Goal: Communication & Community: Answer question/provide support

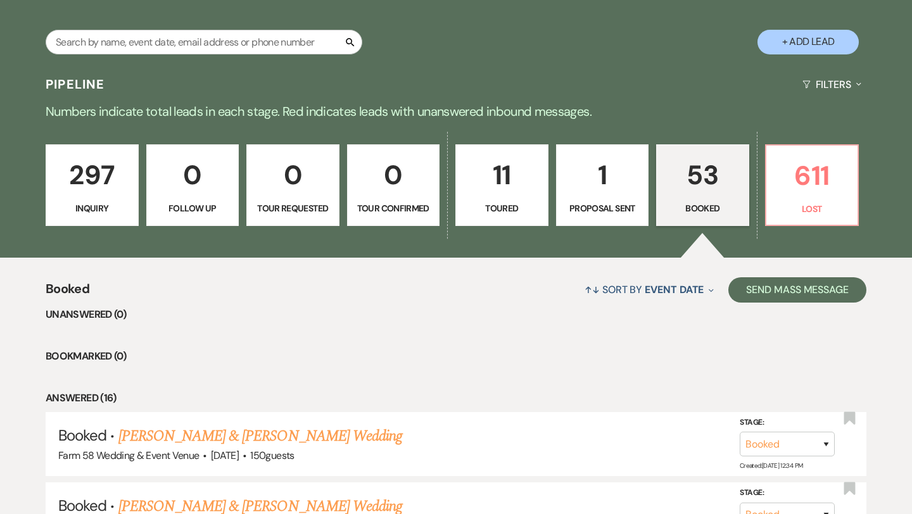
scroll to position [344, 0]
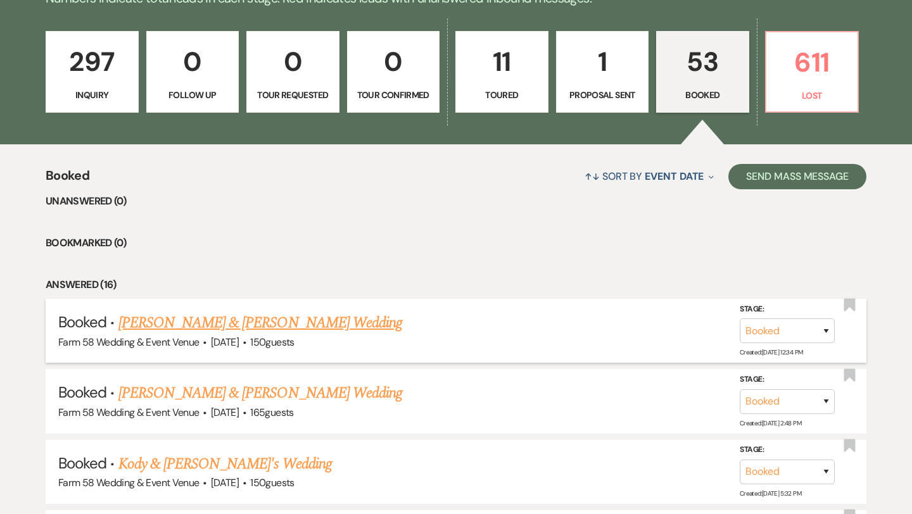
click at [222, 325] on link "[PERSON_NAME] & [PERSON_NAME] Wedding" at bounding box center [260, 322] width 284 height 23
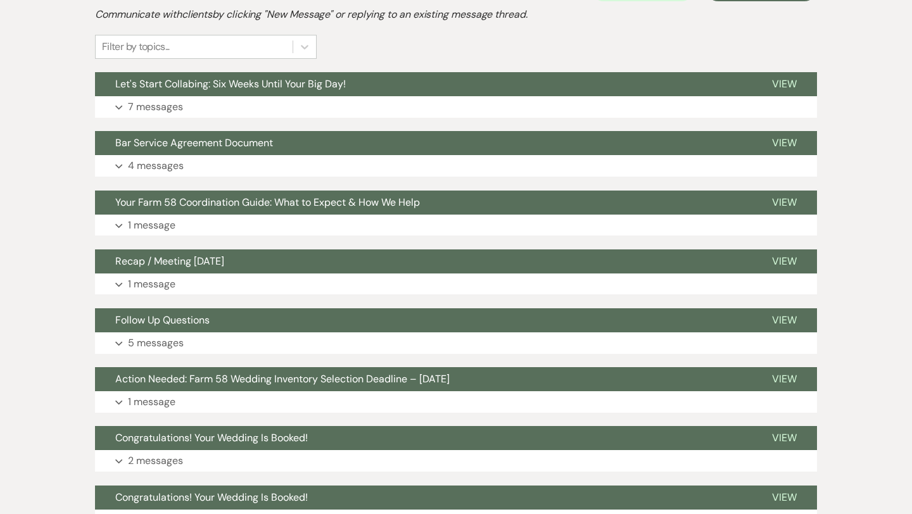
click at [163, 101] on p "7 messages" at bounding box center [155, 107] width 55 height 16
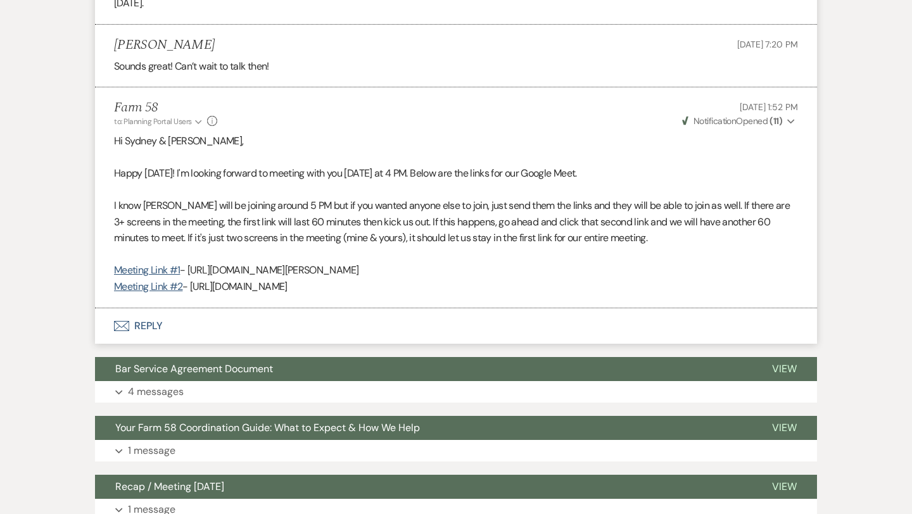
scroll to position [1355, 0]
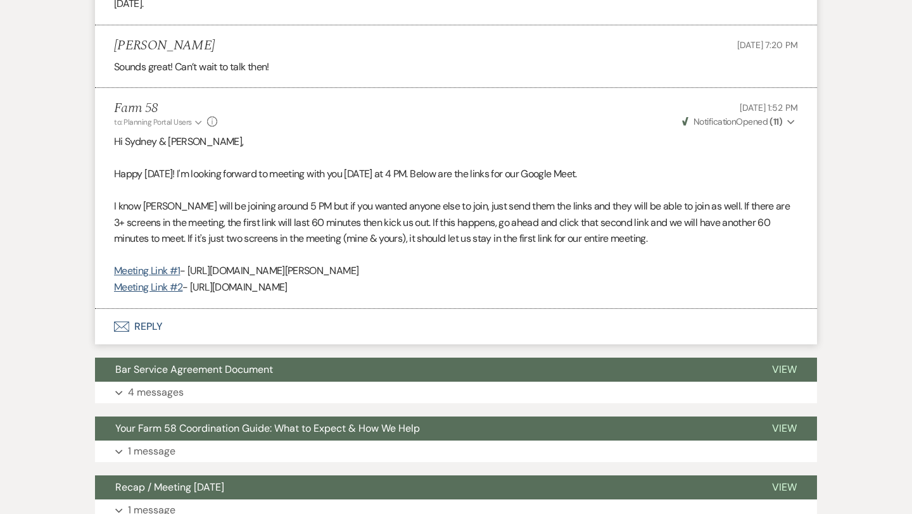
click at [158, 322] on button "Envelope Reply" at bounding box center [456, 326] width 722 height 35
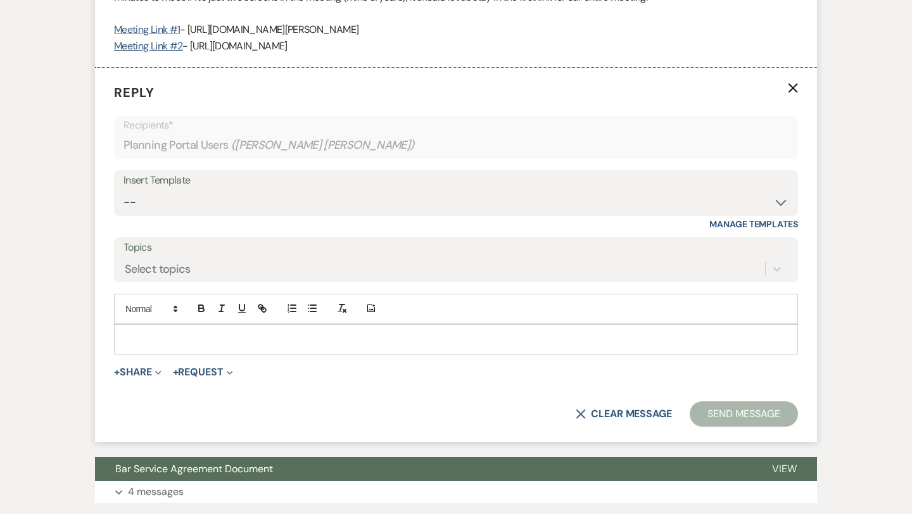
scroll to position [1603, 0]
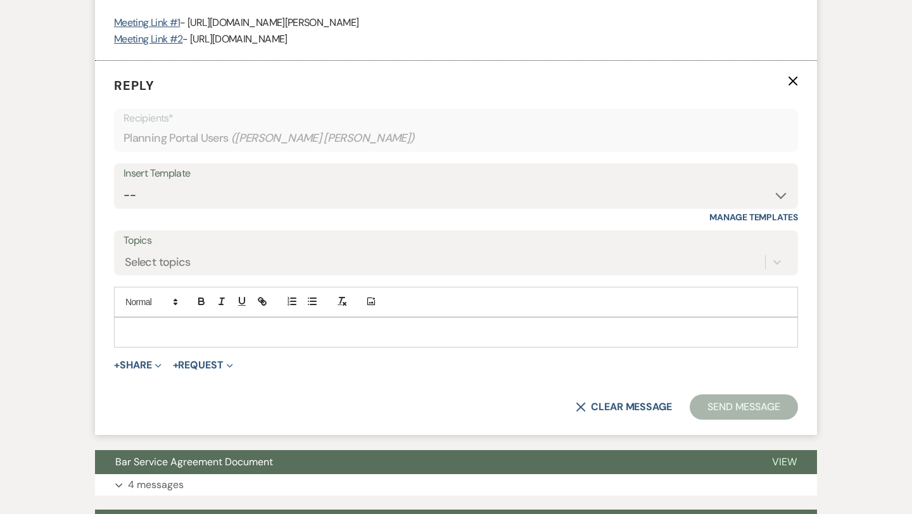
click at [153, 330] on p at bounding box center [455, 332] width 663 height 14
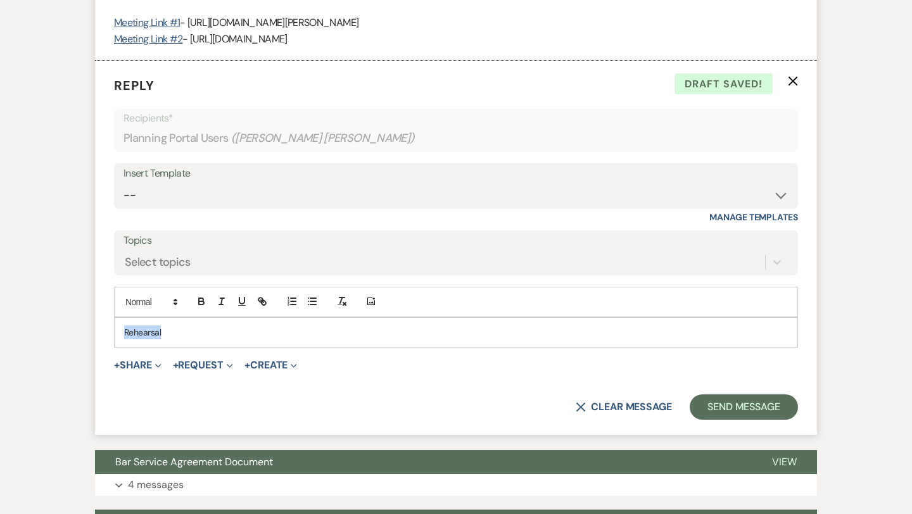
drag, startPoint x: 222, startPoint y: 325, endPoint x: 120, endPoint y: 332, distance: 101.6
click at [120, 332] on div "Rehearsal" at bounding box center [456, 332] width 682 height 29
click at [199, 299] on icon "button" at bounding box center [201, 299] width 4 height 3
click at [241, 301] on icon "button" at bounding box center [241, 301] width 11 height 11
click at [192, 323] on div "Rehearsal" at bounding box center [456, 332] width 682 height 29
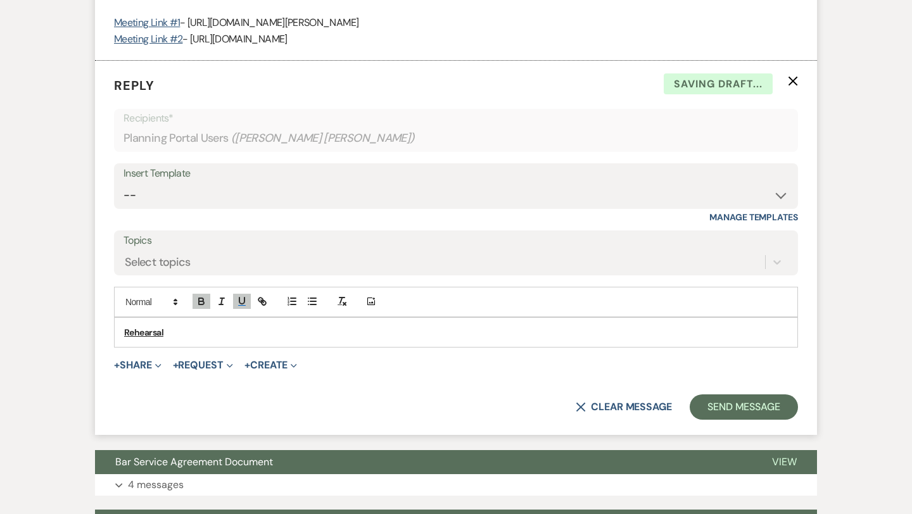
drag, startPoint x: 120, startPoint y: 332, endPoint x: 168, endPoint y: 335, distance: 47.5
click at [168, 335] on p "Rehearsal" at bounding box center [455, 332] width 663 height 14
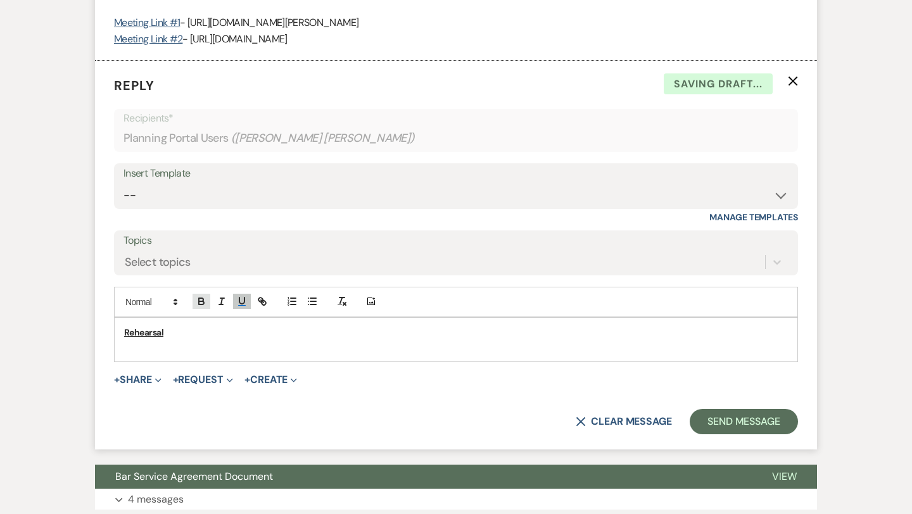
click at [201, 306] on icon "button" at bounding box center [201, 301] width 11 height 11
drag, startPoint x: 168, startPoint y: 335, endPoint x: 237, endPoint y: 304, distance: 75.4
click at [237, 304] on icon "button" at bounding box center [241, 301] width 11 height 11
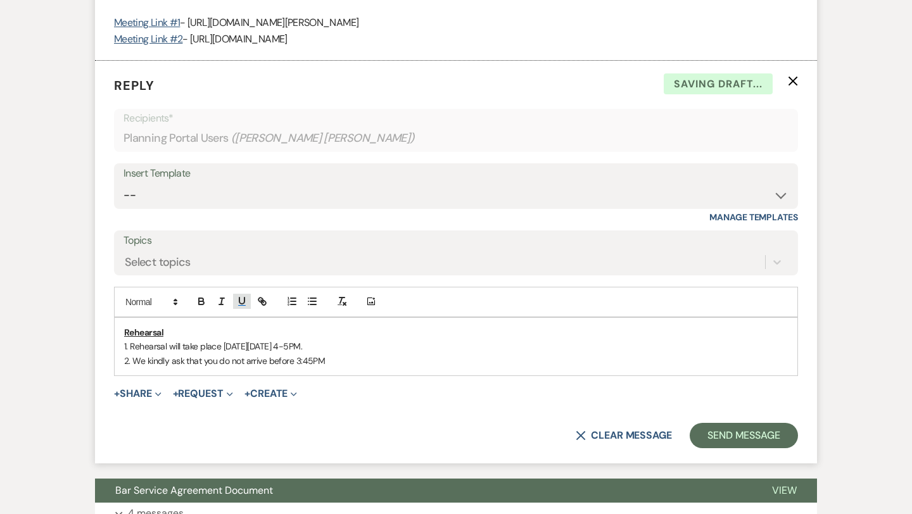
click at [314, 361] on p "2. We kindly ask that you do not arrive before 3:45PM" at bounding box center [455, 361] width 663 height 14
drag, startPoint x: 237, startPoint y: 304, endPoint x: 310, endPoint y: 360, distance: 91.8
click at [310, 360] on p "2. We kindly ask that you do not arrive before 3:45P M" at bounding box center [455, 361] width 663 height 14
click at [357, 346] on p "1. Rehearsal will take place [DATE][DATE] 4-5PM." at bounding box center [455, 346] width 663 height 14
click at [339, 369] on div "Rehearsal 1. Rehearsal will take place [DATE][DATE] 4-5 PM. 2. We kindly ask th…" at bounding box center [456, 347] width 682 height 58
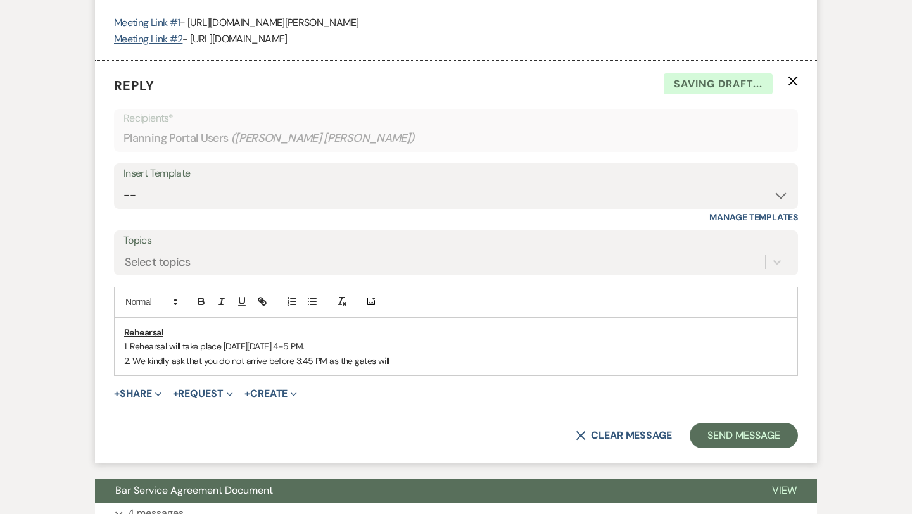
click at [220, 364] on p "2. We kindly ask that you do not arrive before 3:45 PM as the gates will" at bounding box center [455, 361] width 663 height 14
click at [454, 364] on p "2. We kindly ask that you and your party do not arrive before 3:45 PM as the ga…" at bounding box center [455, 361] width 663 height 14
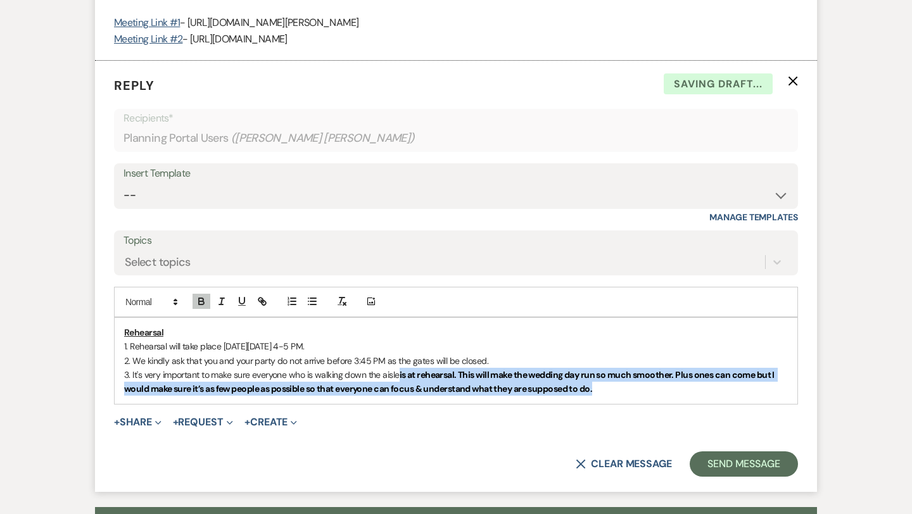
drag, startPoint x: 599, startPoint y: 394, endPoint x: 401, endPoint y: 378, distance: 199.5
click at [401, 378] on p "3. It's very important to make sure everyone who is walking down the aisle is a…" at bounding box center [455, 382] width 663 height 28
click at [204, 302] on icon "button" at bounding box center [201, 302] width 5 height 3
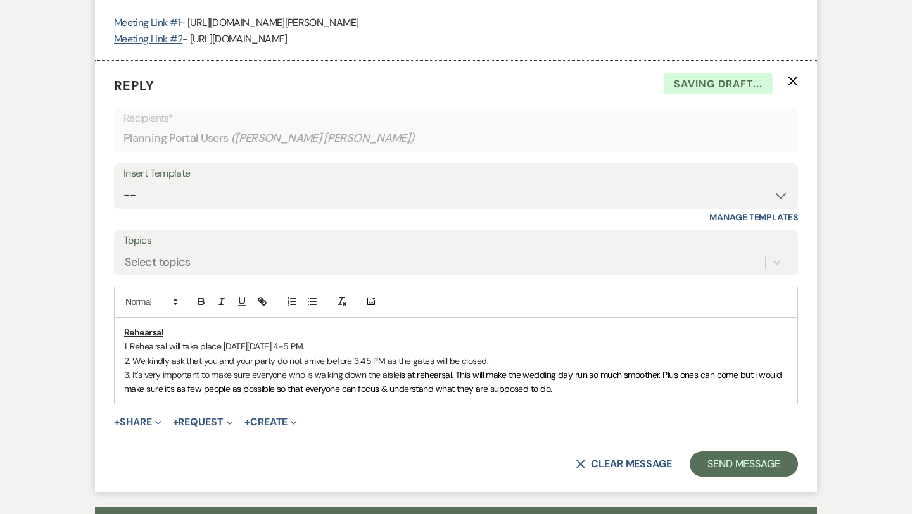
click at [562, 394] on p "3. It's very important to make sure everyone who is walking down the aisle is a…" at bounding box center [455, 382] width 663 height 28
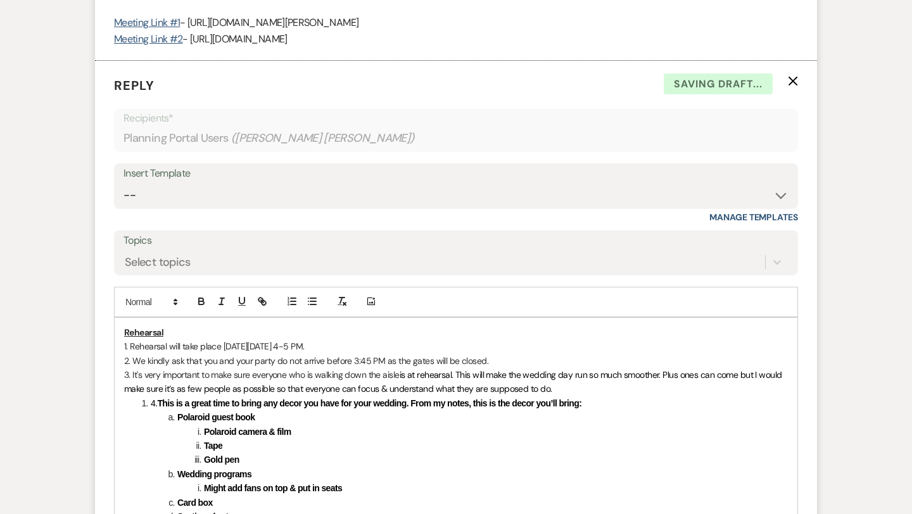
scroll to position [1683, 0]
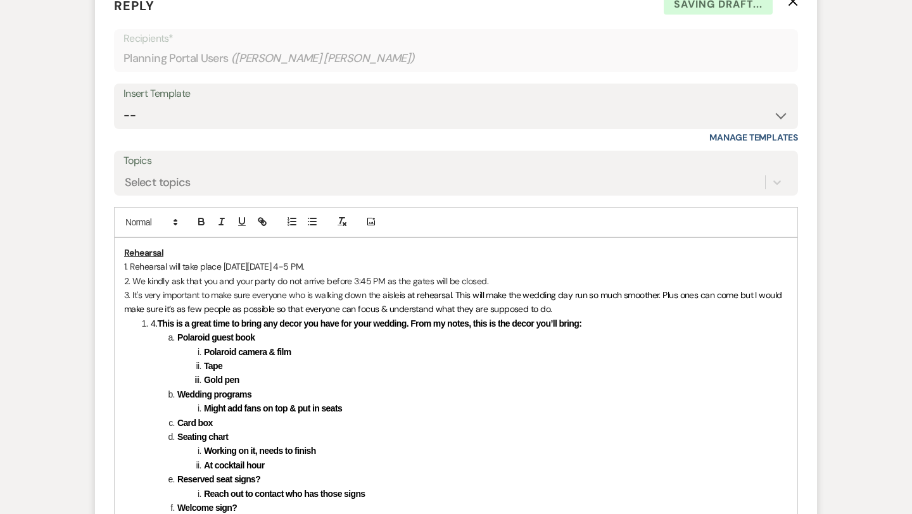
click at [151, 327] on span "4." at bounding box center [154, 323] width 6 height 10
click at [177, 337] on span at bounding box center [177, 337] width 0 height 14
click at [178, 390] on strong "Wedding programs" at bounding box center [214, 394] width 74 height 10
click at [179, 423] on strong "Card box" at bounding box center [194, 423] width 35 height 10
click at [177, 437] on strong "Seating chart" at bounding box center [202, 437] width 51 height 10
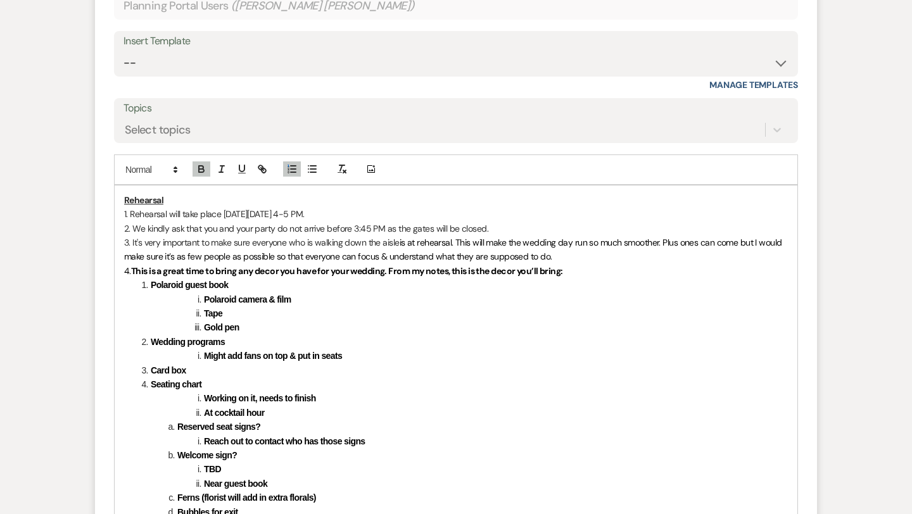
scroll to position [1736, 0]
click at [179, 428] on strong "Reserved seat signs?" at bounding box center [218, 425] width 83 height 10
click at [178, 449] on strong "Welcome sign?" at bounding box center [207, 454] width 60 height 10
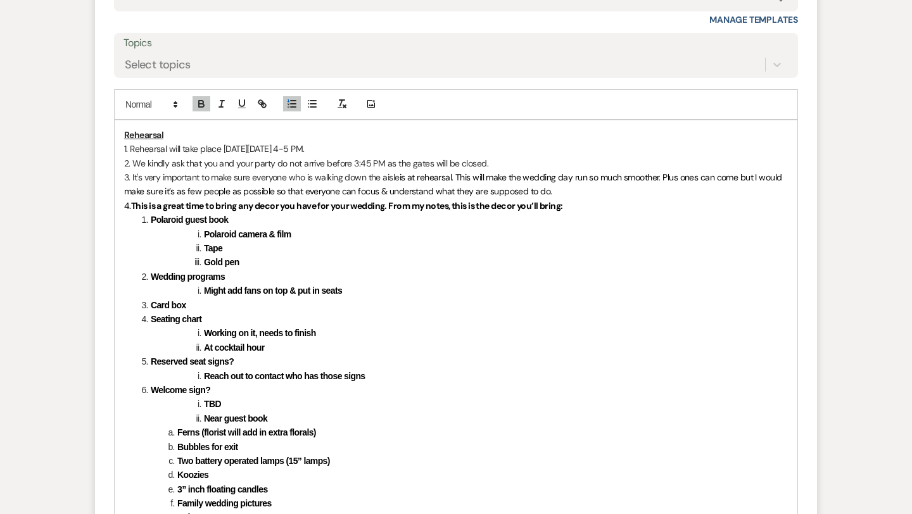
click at [179, 437] on li "Ferns (florist will add in extra florals)" at bounding box center [462, 432] width 650 height 14
click at [178, 446] on strong "Bubbles for exit" at bounding box center [207, 447] width 61 height 10
click at [178, 449] on strong "Two battery operated lamps (15” lamps)" at bounding box center [253, 461] width 153 height 10
click at [177, 449] on strong "Koozies" at bounding box center [192, 475] width 31 height 10
click at [178, 449] on strong "3” inch floating candles" at bounding box center [222, 489] width 91 height 10
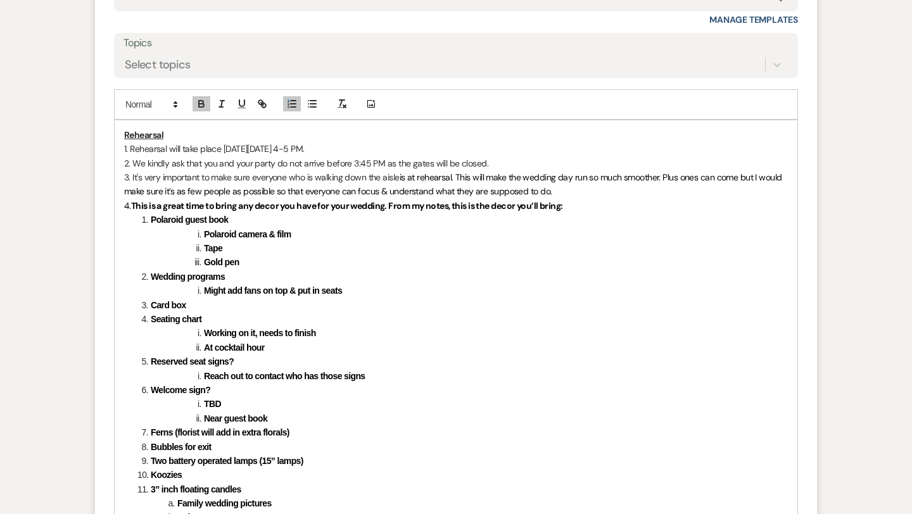
click at [179, 449] on strong "Family wedding pictures" at bounding box center [224, 503] width 94 height 10
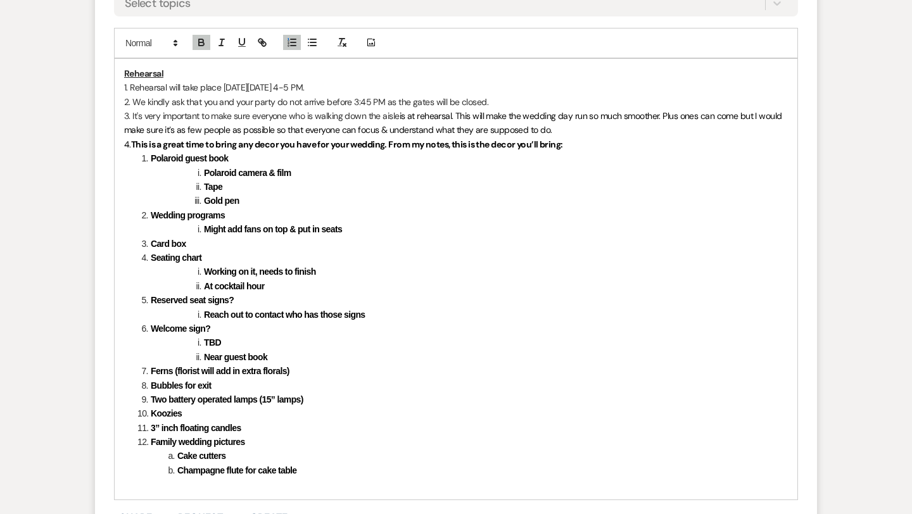
scroll to position [1879, 0]
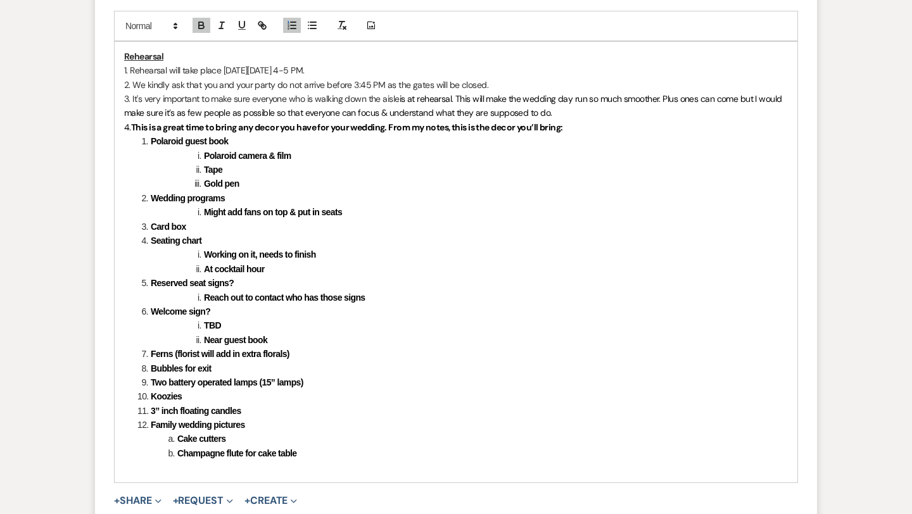
click at [180, 439] on strong "Cake cutters" at bounding box center [201, 439] width 48 height 10
click at [178, 449] on strong "Champagne flute for cake table" at bounding box center [237, 453] width 120 height 10
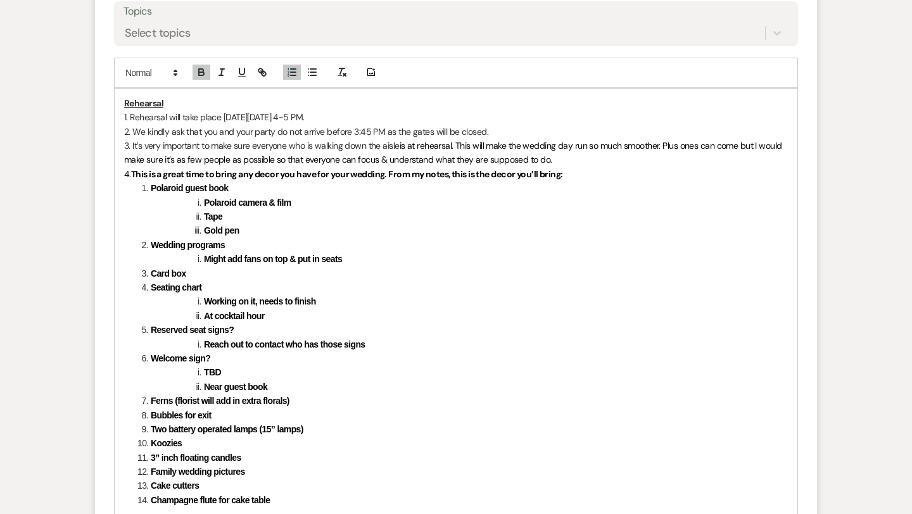
scroll to position [1821, 0]
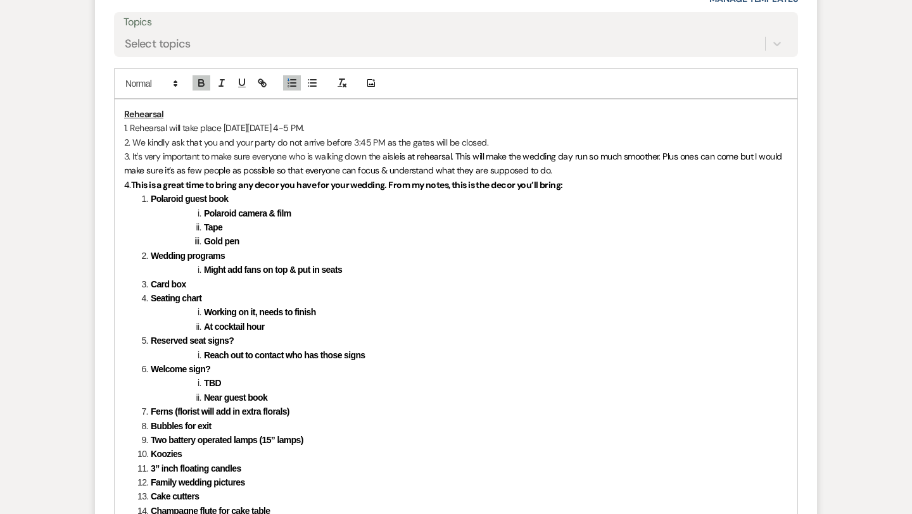
click at [204, 210] on span at bounding box center [204, 213] width 0 height 14
click at [204, 225] on span at bounding box center [204, 227] width 0 height 14
click at [204, 241] on span at bounding box center [204, 241] width 0 height 14
click at [204, 271] on span at bounding box center [204, 270] width 0 height 14
click at [201, 313] on li "Working on it, needs to finish" at bounding box center [462, 312] width 650 height 14
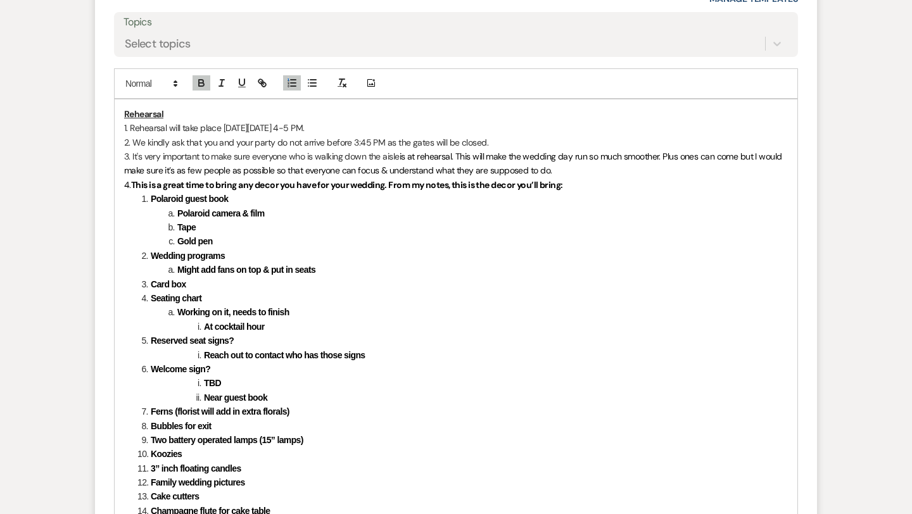
click at [204, 323] on strong "At cocktail hour" at bounding box center [234, 327] width 61 height 10
click at [205, 352] on strong "Reach out to contact who has those signs" at bounding box center [284, 355] width 161 height 10
click at [204, 381] on strong "TBD" at bounding box center [212, 383] width 17 height 10
click at [203, 399] on li "Near guest book" at bounding box center [462, 398] width 650 height 14
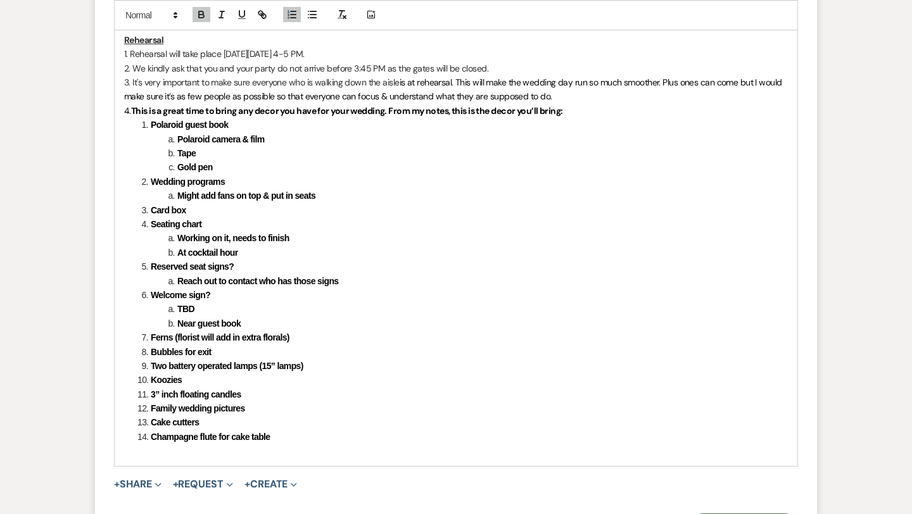
scroll to position [1934, 0]
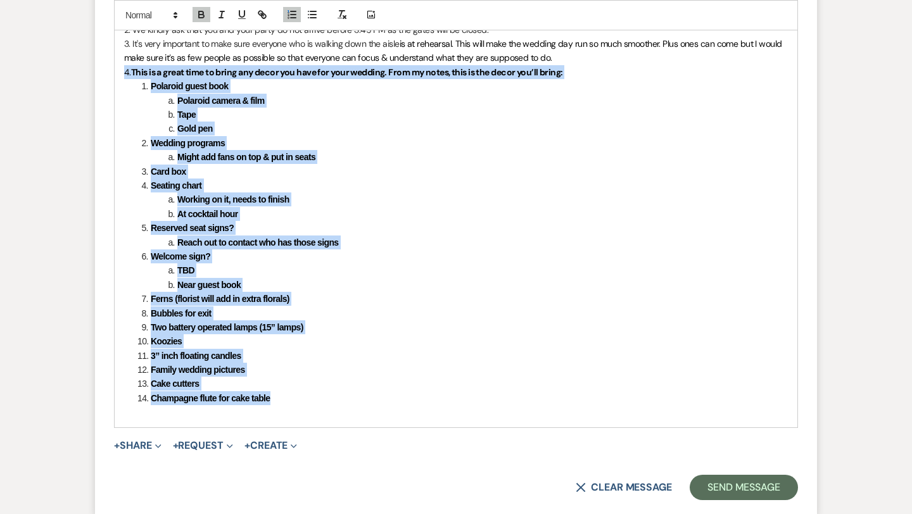
drag, startPoint x: 268, startPoint y: 398, endPoint x: 119, endPoint y: 73, distance: 357.5
click at [119, 73] on div "Rehearsal 1. Rehearsal will take place [DATE][DATE] 4-5 PM. 2. We kindly ask th…" at bounding box center [456, 207] width 682 height 441
click at [195, 11] on button "button" at bounding box center [201, 14] width 18 height 15
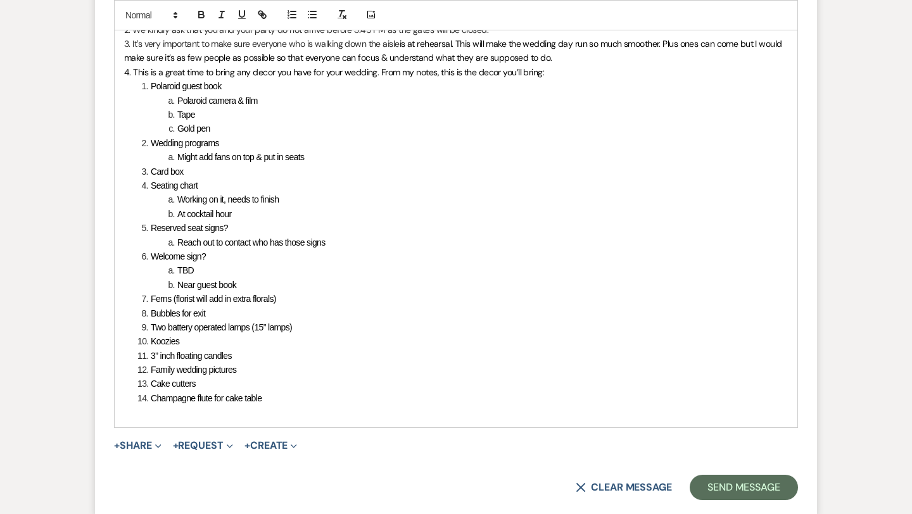
click at [265, 102] on li "Polaroid camera & film" at bounding box center [462, 101] width 650 height 14
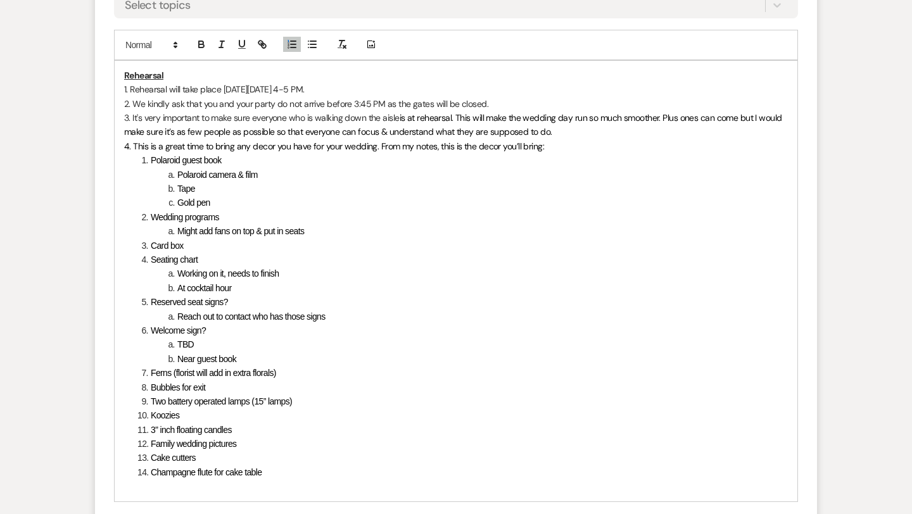
scroll to position [1845, 0]
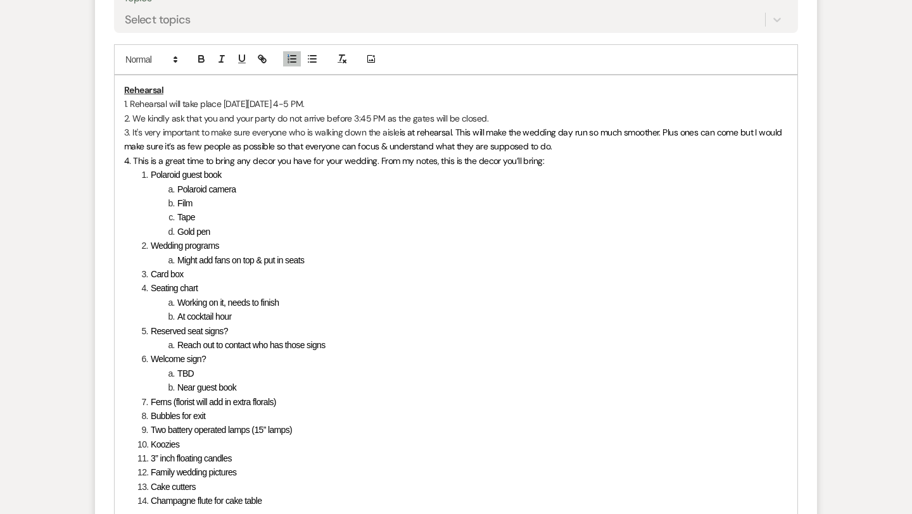
click at [215, 234] on li "Gold pen" at bounding box center [462, 232] width 650 height 14
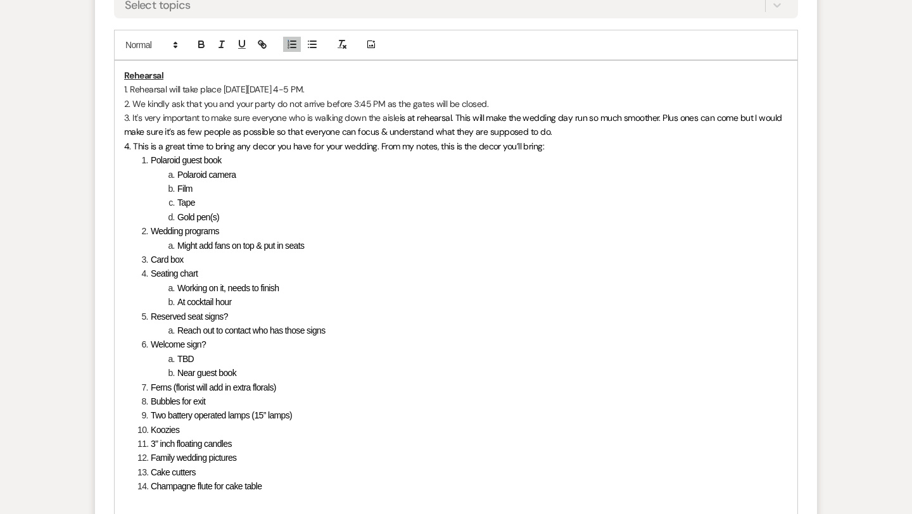
scroll to position [1860, 0]
drag, startPoint x: 304, startPoint y: 246, endPoint x: 171, endPoint y: 245, distance: 132.9
click at [171, 245] on li "Might add fans on top & put in seats" at bounding box center [462, 245] width 650 height 14
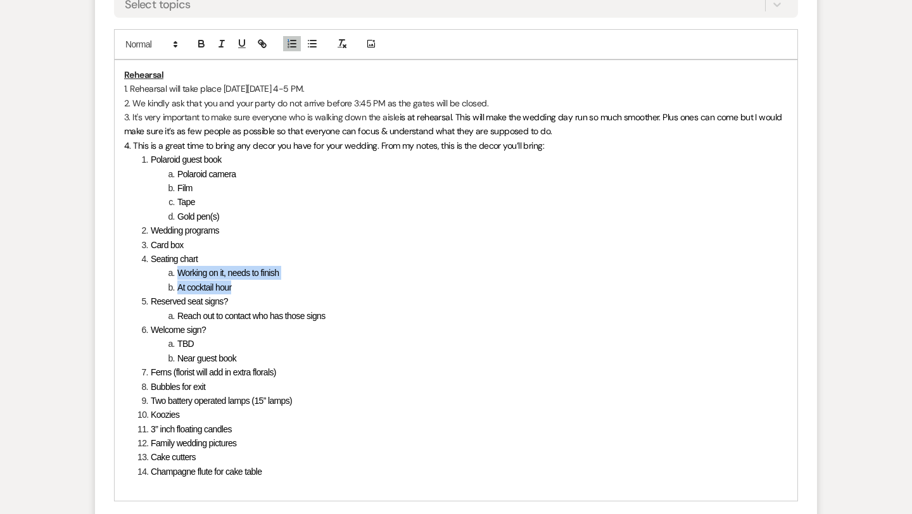
drag, startPoint x: 241, startPoint y: 289, endPoint x: 177, endPoint y: 276, distance: 65.8
click at [177, 276] on ol "Polaroid guest book Polaroid camera Film Tape Gold pen(s) Wedding programs Card…" at bounding box center [455, 316] width 663 height 326
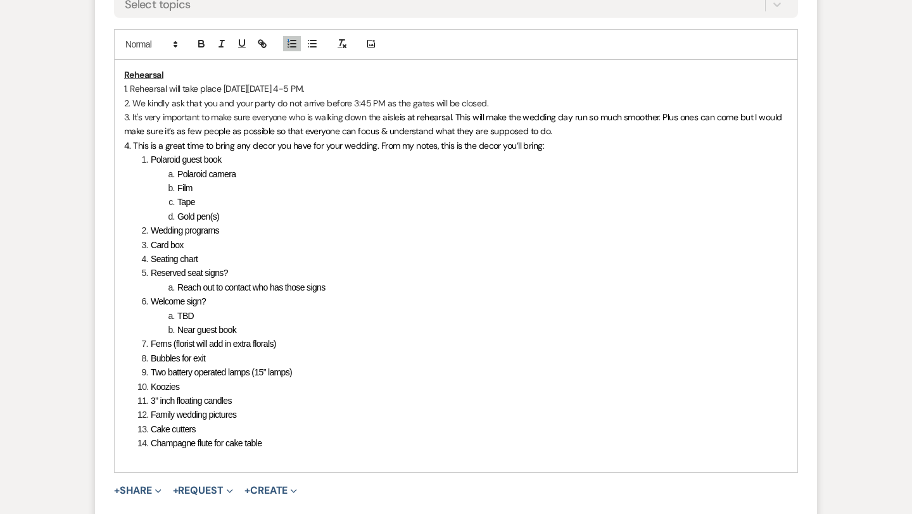
click at [247, 275] on li "Reserved seat signs?" at bounding box center [462, 273] width 650 height 14
drag, startPoint x: 329, startPoint y: 289, endPoint x: 173, endPoint y: 287, distance: 155.1
click at [173, 287] on li "Reach out to contact who has those signs" at bounding box center [462, 287] width 650 height 14
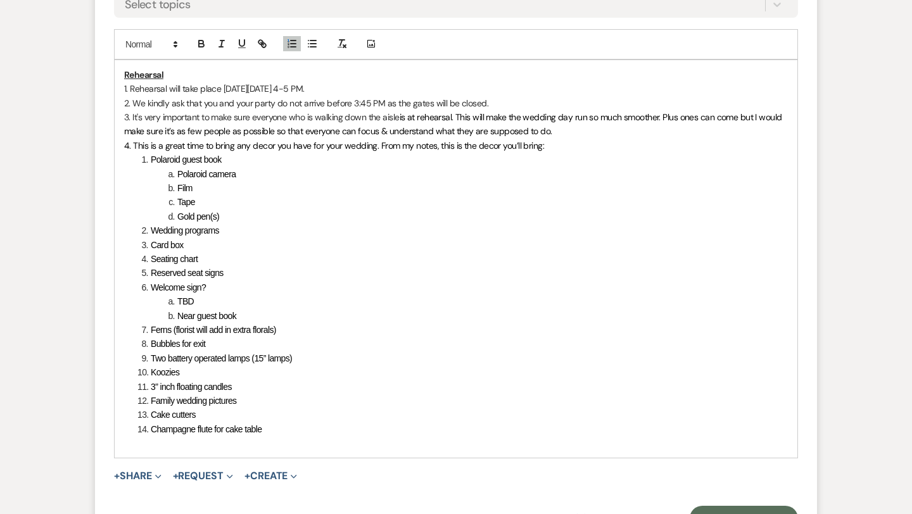
click at [210, 288] on li "Welcome sign?" at bounding box center [462, 287] width 650 height 14
drag, startPoint x: 248, startPoint y: 314, endPoint x: 158, endPoint y: 305, distance: 89.7
click at [158, 305] on ol "Polaroid guest book Polaroid camera Film Tape Gold pen(s) Wedding programs Card…" at bounding box center [455, 295] width 663 height 284
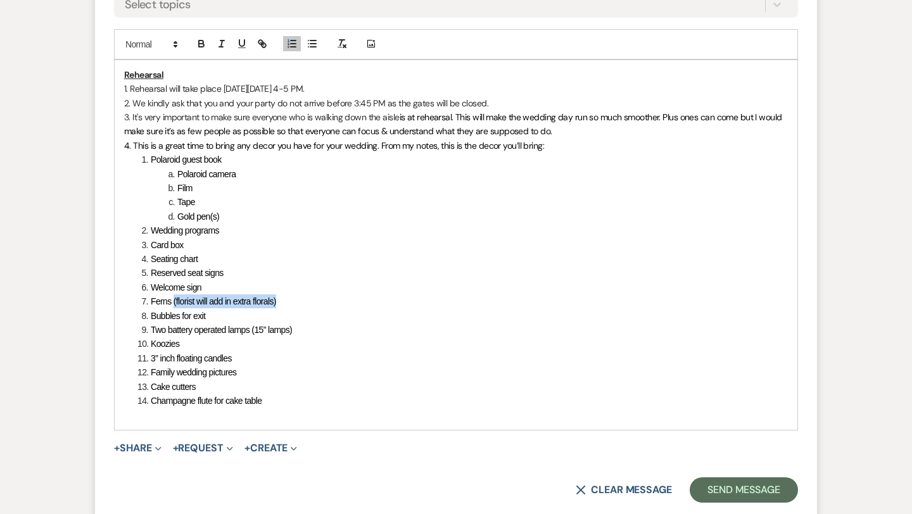
drag, startPoint x: 279, startPoint y: 300, endPoint x: 173, endPoint y: 300, distance: 105.7
click at [173, 300] on li "Ferns (florist will add in extra florals)" at bounding box center [462, 301] width 650 height 14
click at [226, 316] on li "Bubbles for exit" at bounding box center [462, 316] width 650 height 14
click at [249, 330] on span "Two battery operated lamps (15” lamps)" at bounding box center [221, 330] width 141 height 10
click at [298, 331] on span "Two battery operated lanterns (15” lamps)" at bounding box center [225, 330] width 148 height 10
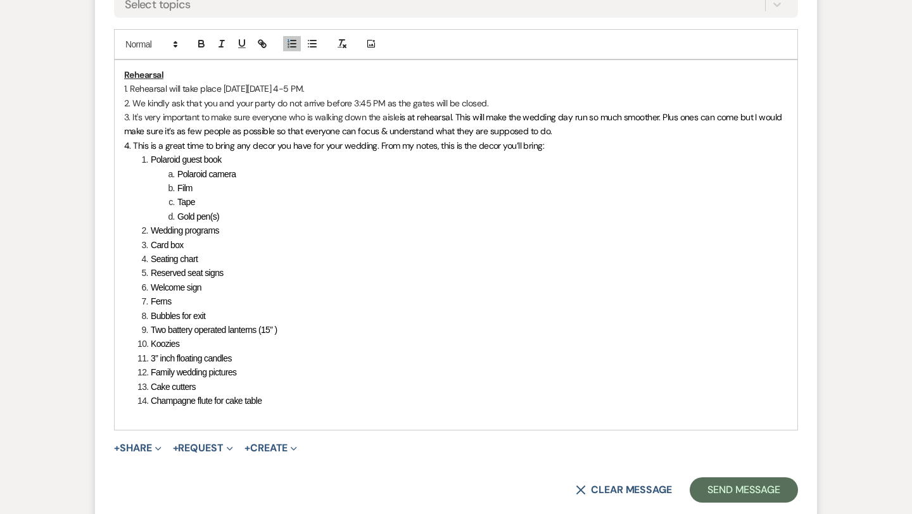
click at [302, 331] on li "Two battery operated lanterns (15” )" at bounding box center [462, 330] width 650 height 14
click at [274, 340] on li "Koozies" at bounding box center [462, 344] width 650 height 14
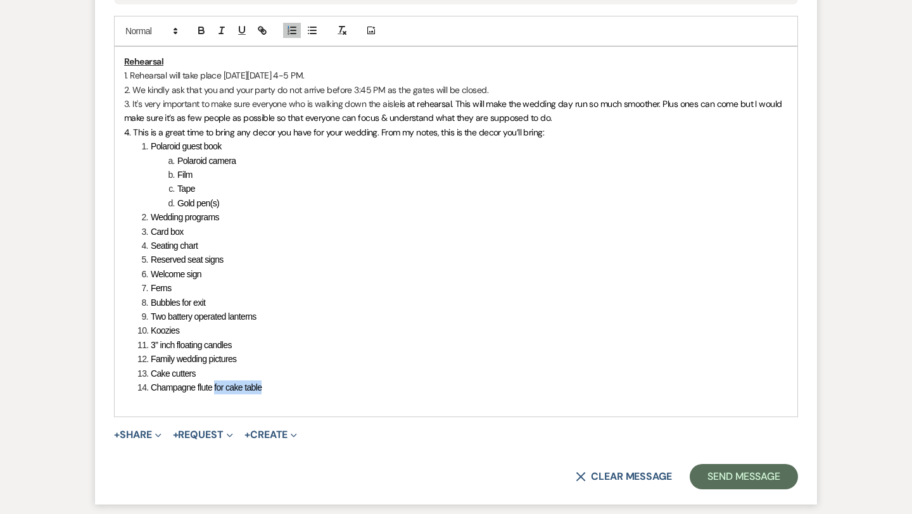
drag, startPoint x: 268, startPoint y: 384, endPoint x: 216, endPoint y: 386, distance: 51.9
click at [216, 386] on li "Champagne flute for cake table" at bounding box center [462, 387] width 650 height 14
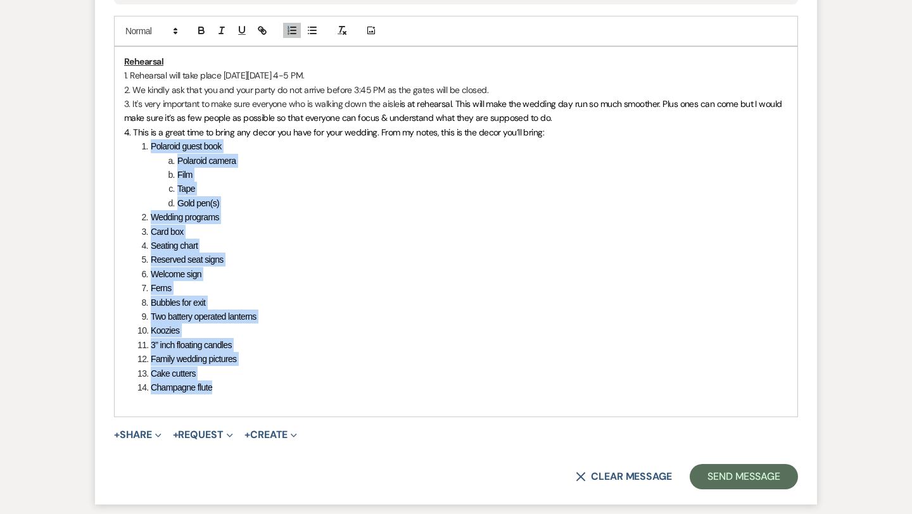
drag, startPoint x: 220, startPoint y: 387, endPoint x: 119, endPoint y: 141, distance: 266.0
click at [119, 141] on div "Rehearsal 1. Rehearsal will take place [DATE][DATE] 4-5 PM. 2. We kindly ask th…" at bounding box center [456, 232] width 682 height 370
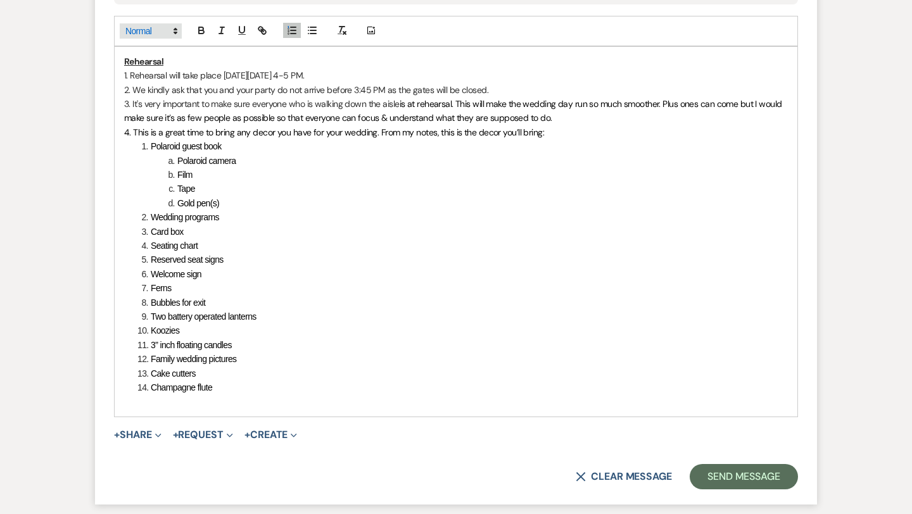
click at [159, 31] on span at bounding box center [151, 30] width 62 height 15
click at [161, 106] on span at bounding box center [163, 110] width 77 height 20
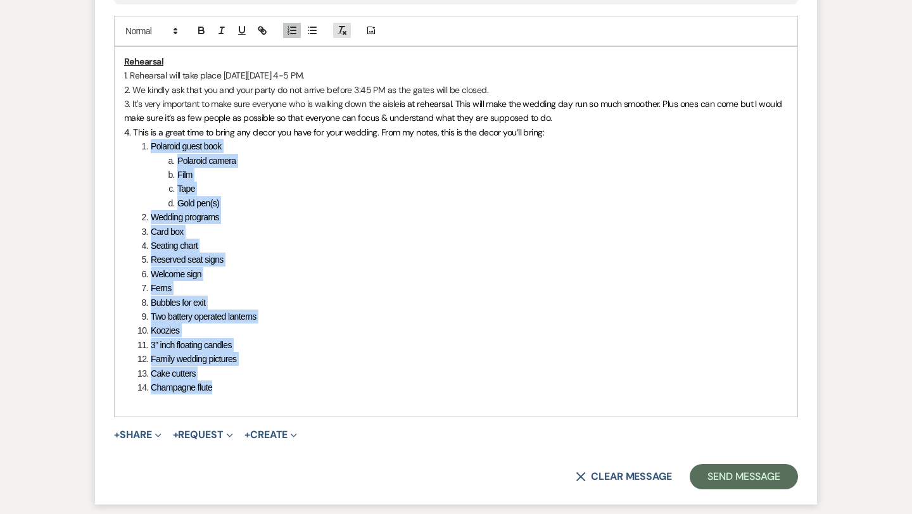
click at [346, 28] on icon "button" at bounding box center [341, 30] width 11 height 11
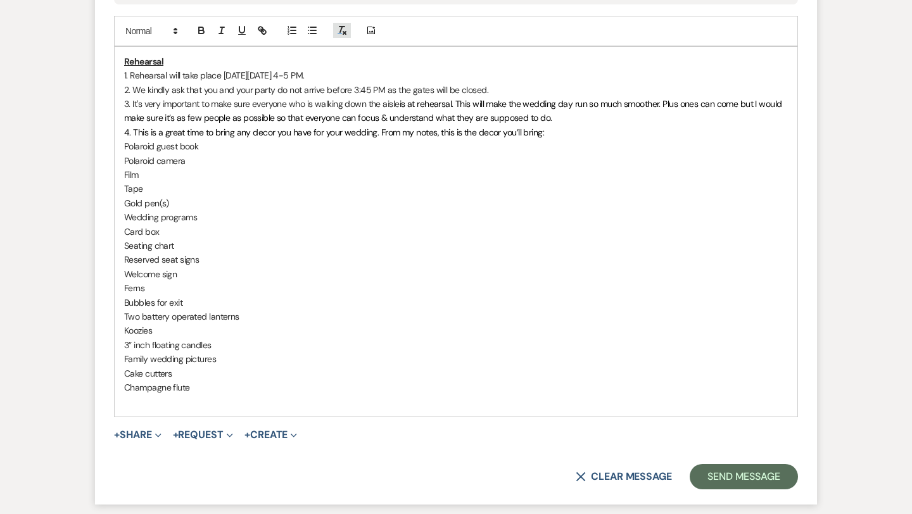
click at [346, 28] on icon "button" at bounding box center [341, 30] width 11 height 11
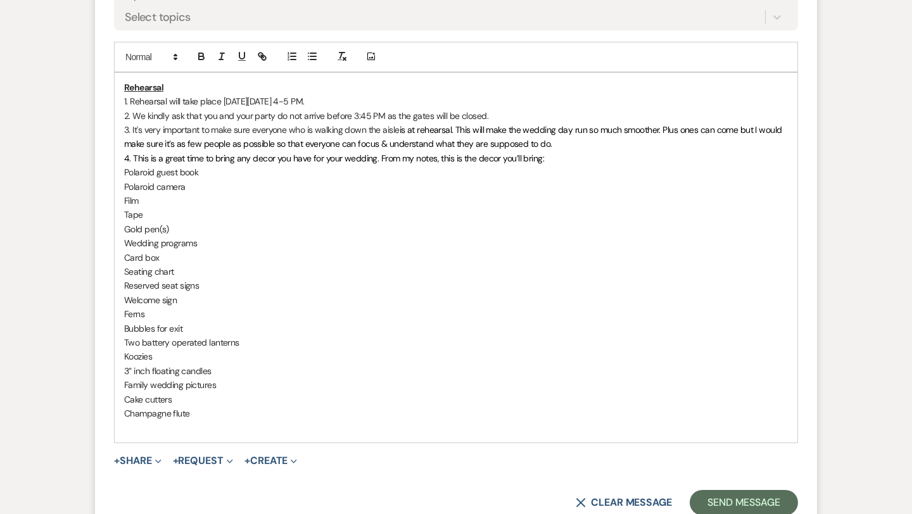
scroll to position [1846, 0]
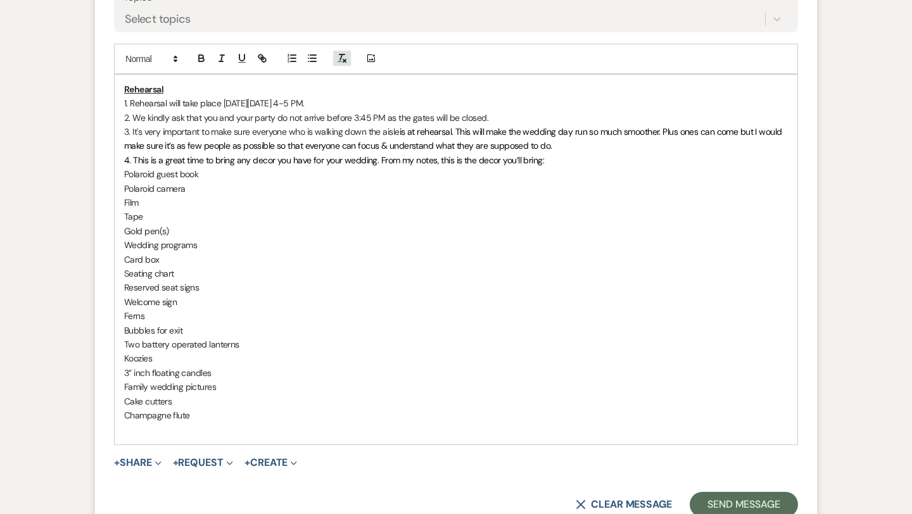
click at [343, 55] on icon "button" at bounding box center [341, 58] width 11 height 11
click at [293, 61] on line "button" at bounding box center [293, 61] width 5 height 0
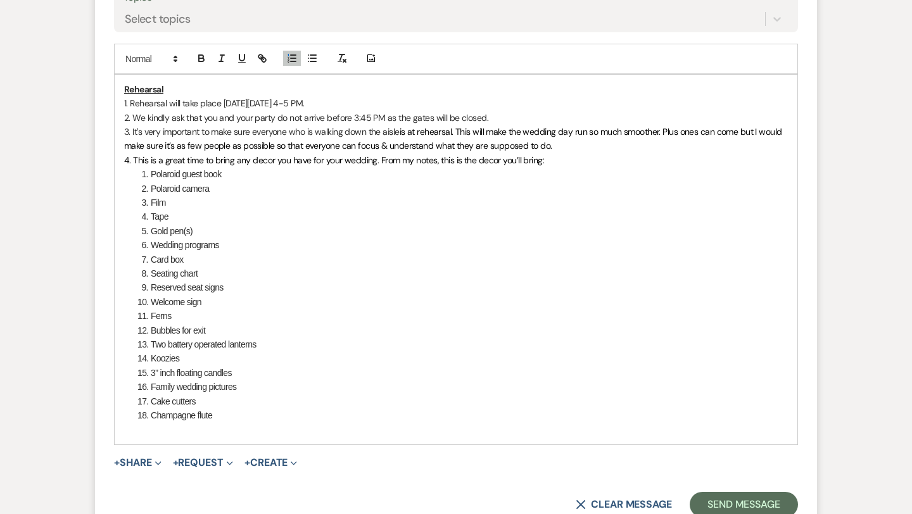
click at [151, 189] on li "Polaroid camera" at bounding box center [462, 189] width 650 height 14
click at [149, 202] on li "Film" at bounding box center [462, 203] width 650 height 14
click at [153, 218] on li "Tape" at bounding box center [462, 217] width 650 height 14
click at [151, 232] on li "Gold pen(s)" at bounding box center [462, 231] width 650 height 14
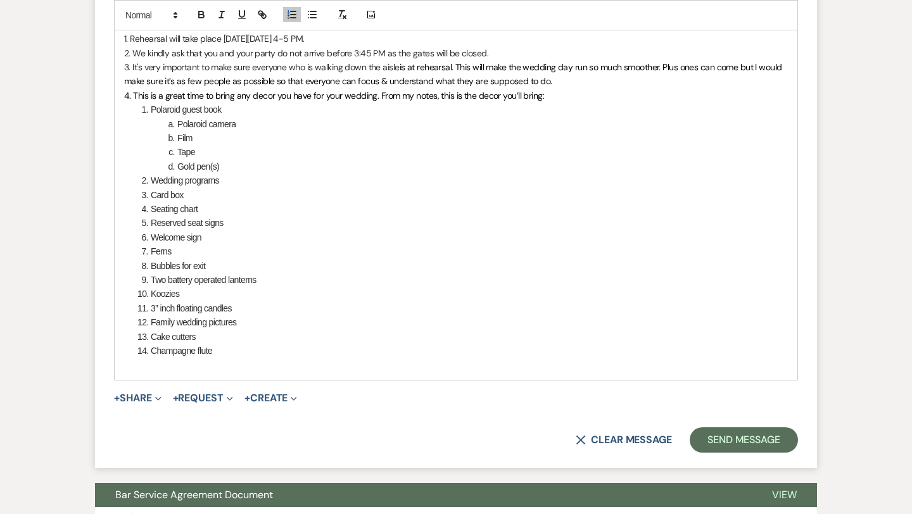
scroll to position [1911, 0]
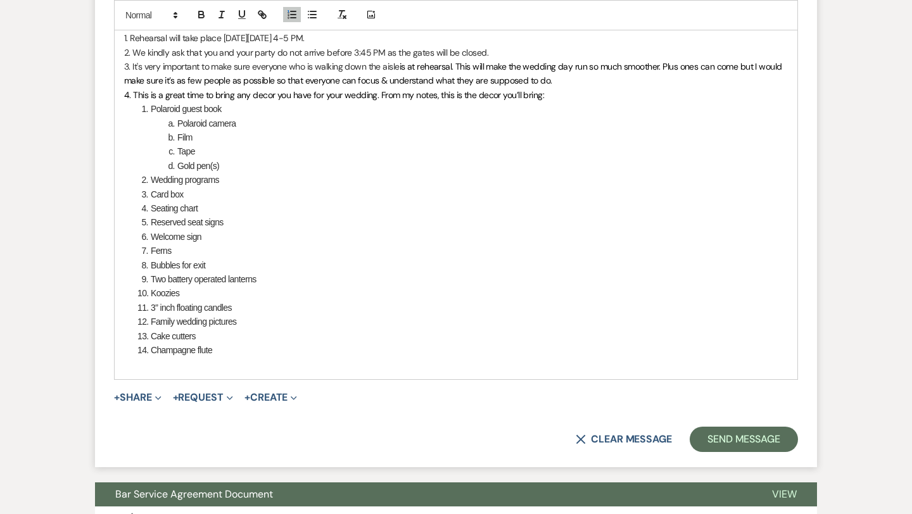
click at [218, 361] on p at bounding box center [455, 364] width 663 height 14
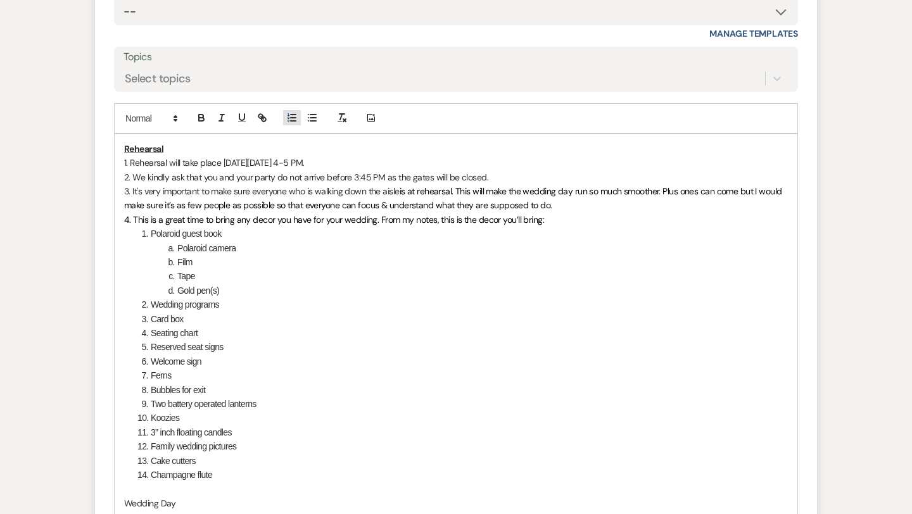
scroll to position [1883, 0]
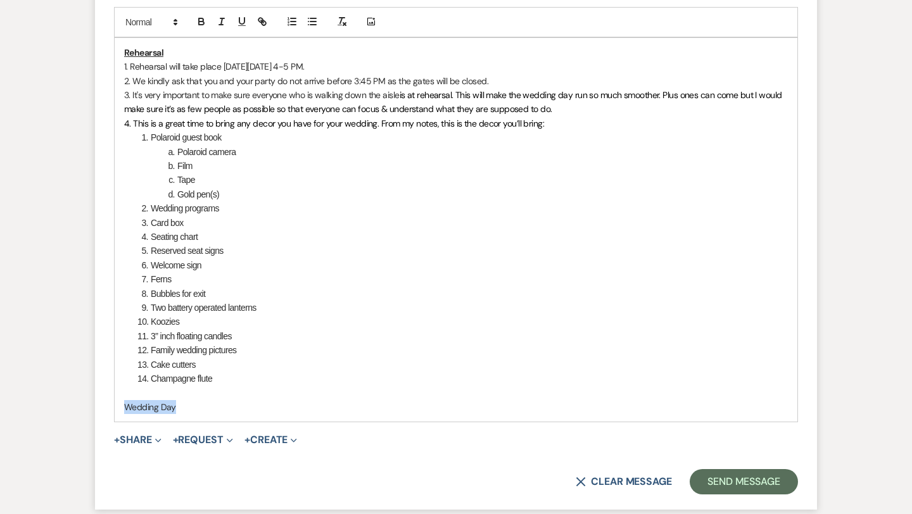
drag, startPoint x: 178, startPoint y: 406, endPoint x: 120, endPoint y: 408, distance: 57.7
click at [120, 408] on div "Rehearsal 1. Rehearsal will take place [DATE][DATE] 4-5 PM. 2. We kindly ask th…" at bounding box center [456, 230] width 682 height 384
click at [200, 26] on icon "button" at bounding box center [201, 21] width 11 height 11
click at [240, 23] on icon "button" at bounding box center [241, 21] width 5 height 6
click at [201, 406] on p "Wedding Day" at bounding box center [455, 407] width 663 height 14
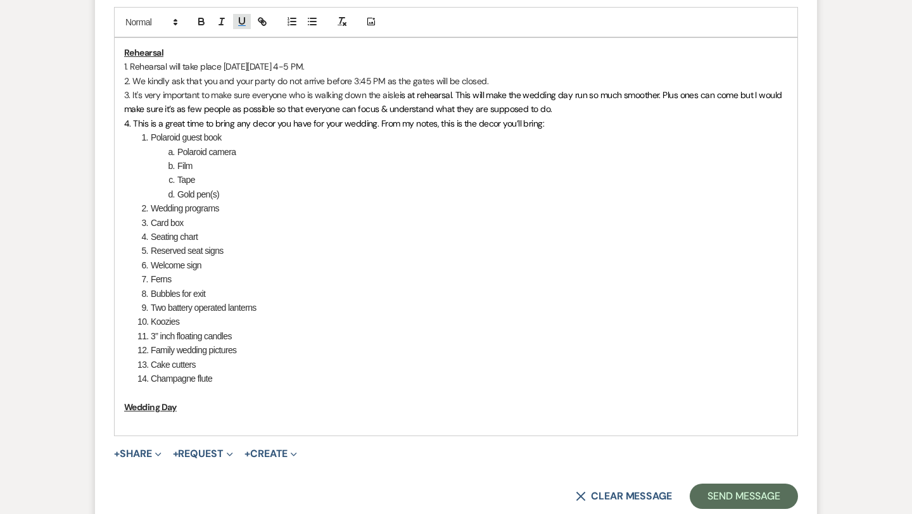
click at [238, 25] on icon "button" at bounding box center [241, 21] width 11 height 11
click at [206, 24] on icon "button" at bounding box center [201, 21] width 11 height 11
click at [243, 23] on icon "button" at bounding box center [241, 21] width 5 height 6
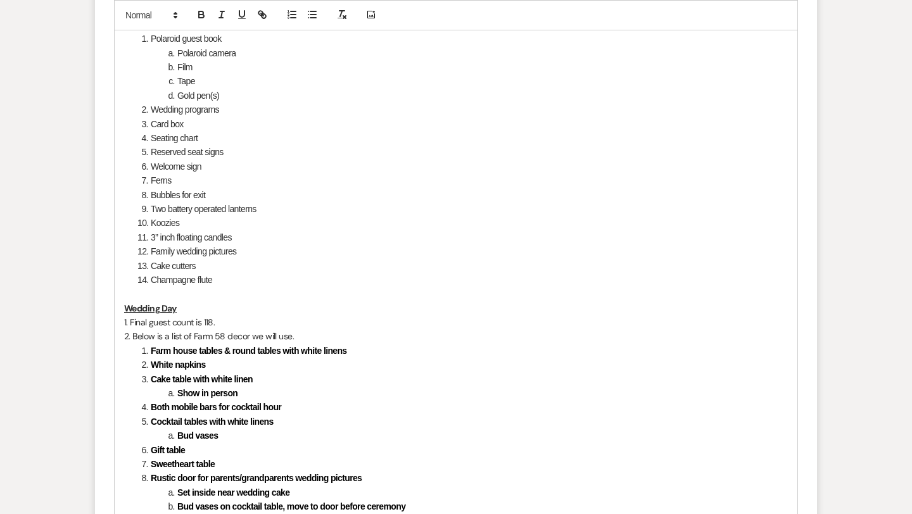
scroll to position [2198, 0]
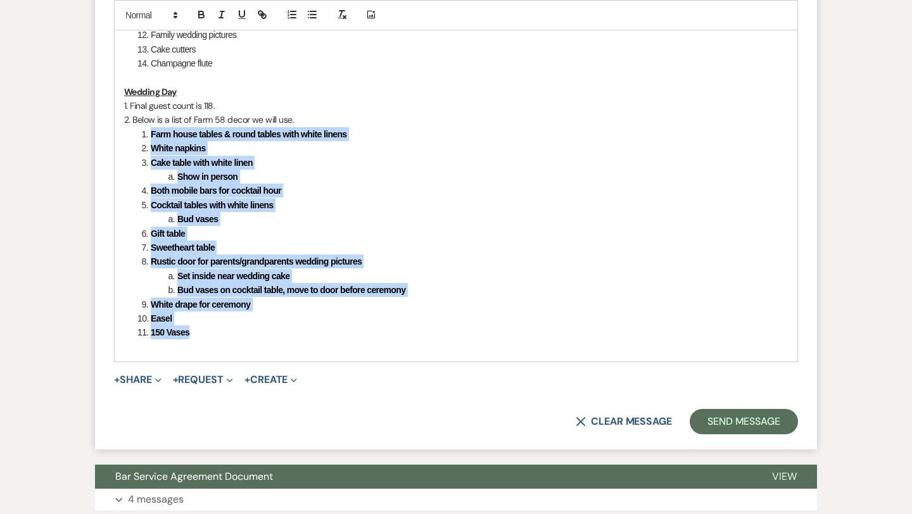
drag, startPoint x: 191, startPoint y: 336, endPoint x: 129, endPoint y: 135, distance: 209.4
click at [129, 135] on ol "Farm house tables & round tables with white linens White napkins Cake table wit…" at bounding box center [455, 233] width 663 height 213
click at [199, 15] on icon "button" at bounding box center [201, 16] width 5 height 3
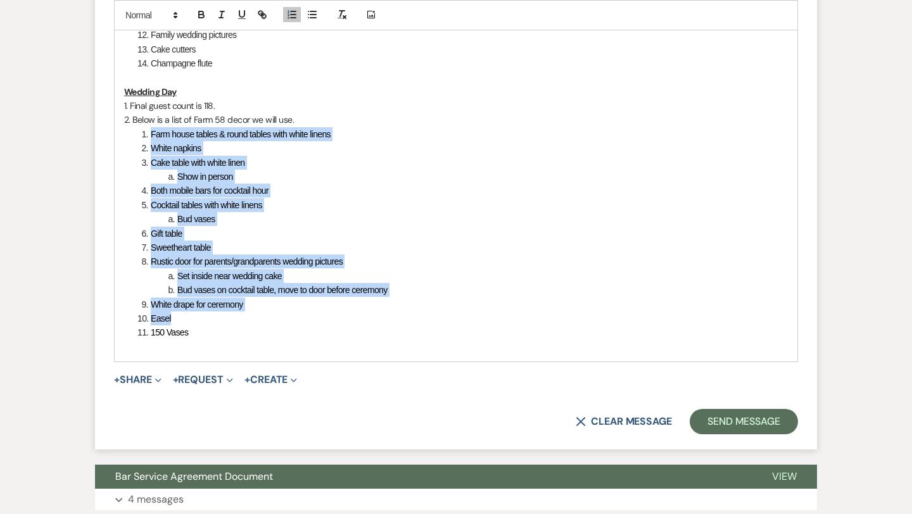
click at [187, 163] on span "Cake table with white linen" at bounding box center [198, 163] width 94 height 10
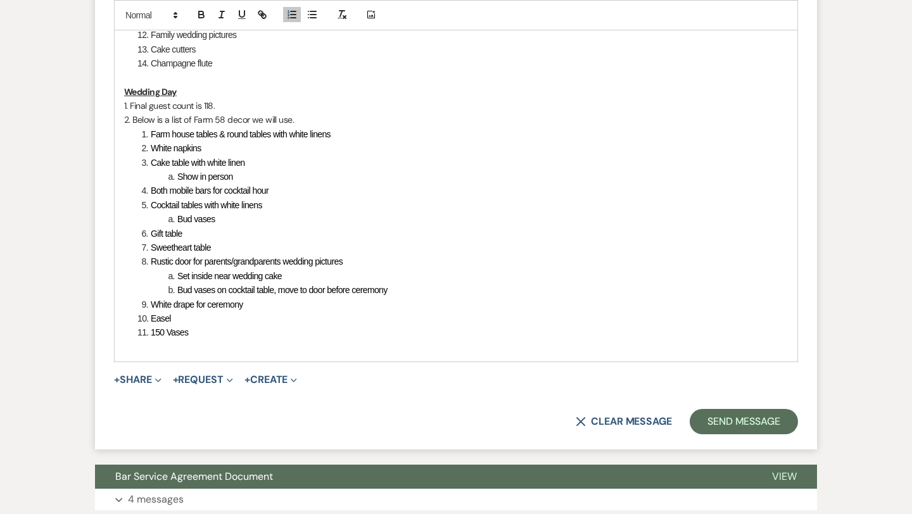
click at [230, 135] on span "Farm house tables & round tables with white linens" at bounding box center [241, 134] width 180 height 10
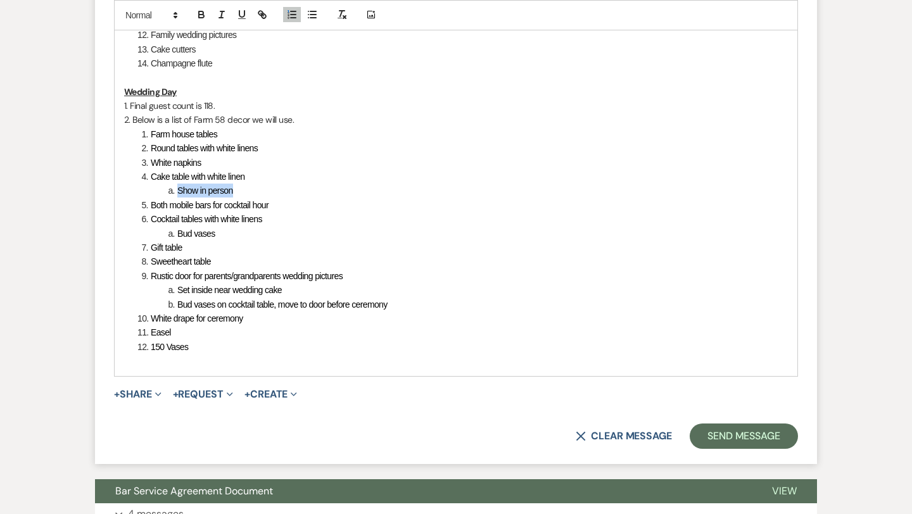
drag, startPoint x: 240, startPoint y: 191, endPoint x: 168, endPoint y: 191, distance: 72.2
click at [168, 191] on li "Show in person" at bounding box center [462, 191] width 650 height 14
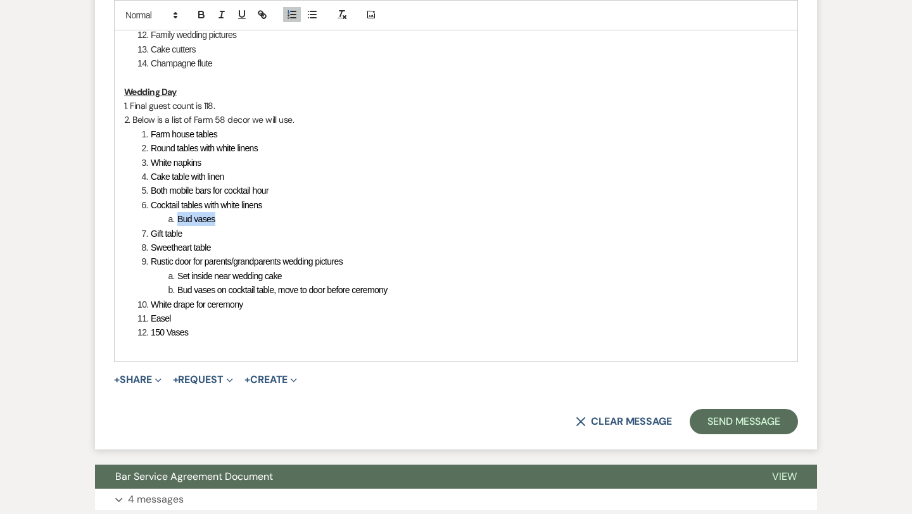
drag, startPoint x: 224, startPoint y: 219, endPoint x: 150, endPoint y: 219, distance: 74.1
click at [150, 219] on li "Bud vases" at bounding box center [462, 219] width 650 height 14
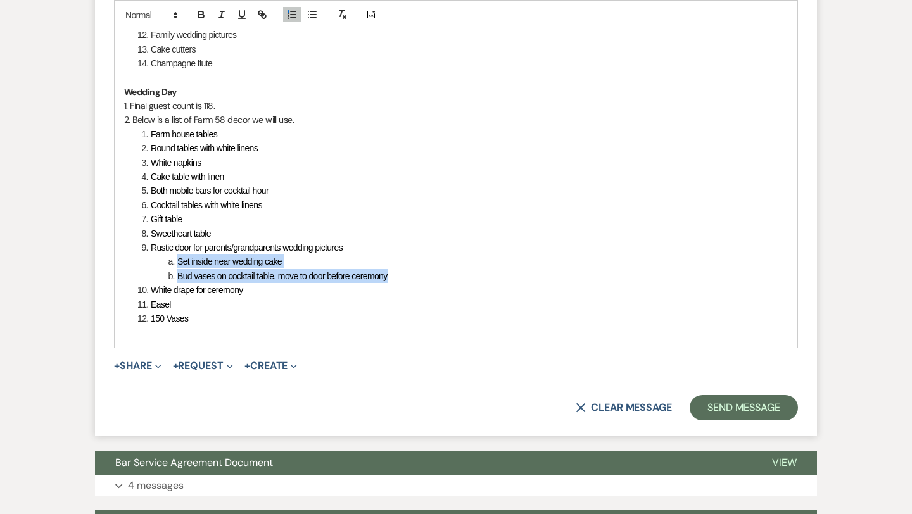
drag, startPoint x: 391, startPoint y: 277, endPoint x: 177, endPoint y: 263, distance: 214.4
click at [177, 263] on ol "Farm house tables Round tables with white linens White napkins Cake table with …" at bounding box center [455, 226] width 663 height 198
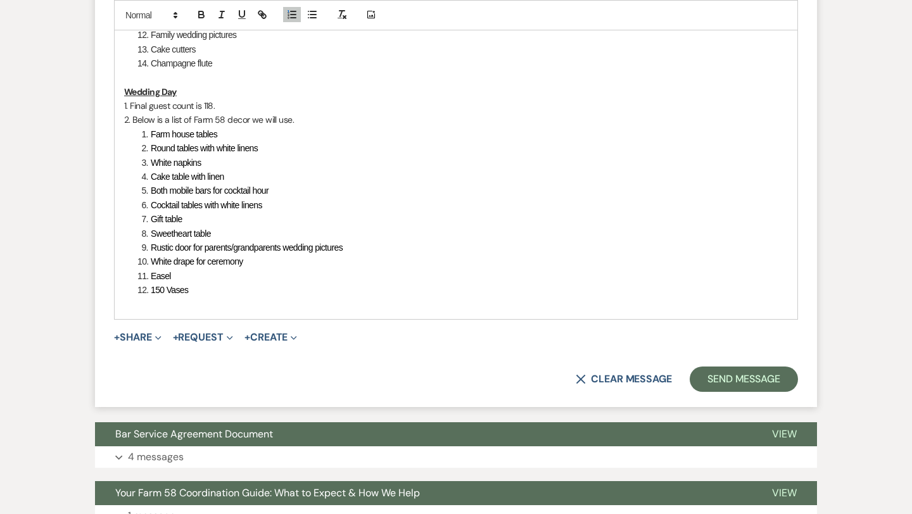
click at [167, 289] on span "150 Vases" at bounding box center [169, 290] width 37 height 10
click at [205, 285] on li "Cylinder vases" at bounding box center [462, 290] width 650 height 14
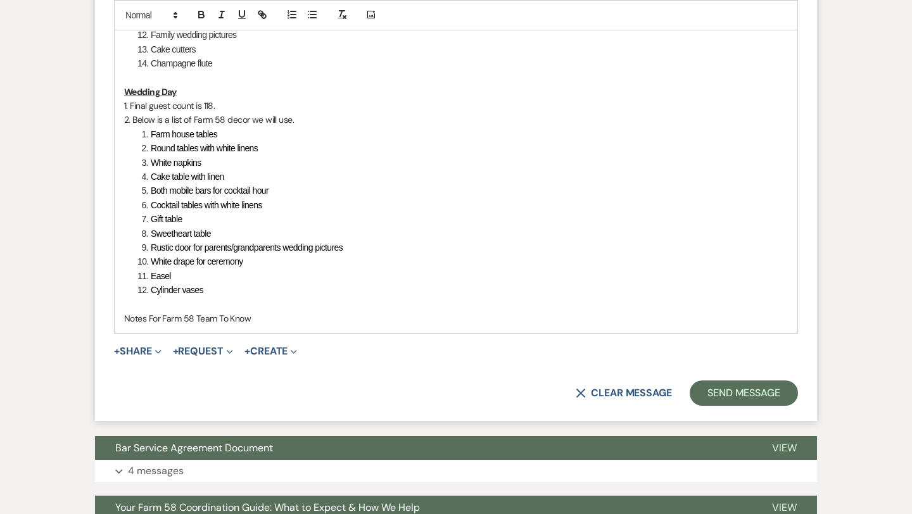
click at [193, 319] on p "Notes For Farm 58 Team To Know" at bounding box center [455, 318] width 663 height 14
click at [163, 319] on p "Notes For Farm 58 Team To Know" at bounding box center [455, 318] width 663 height 14
click at [285, 320] on p "Notes For [PERSON_NAME]/Farm 58 Team To Know" at bounding box center [455, 318] width 663 height 14
drag, startPoint x: 272, startPoint y: 318, endPoint x: 125, endPoint y: 318, distance: 146.9
click at [125, 318] on p "Notes For [PERSON_NAME]/Farm 58 Team To Know" at bounding box center [455, 318] width 663 height 14
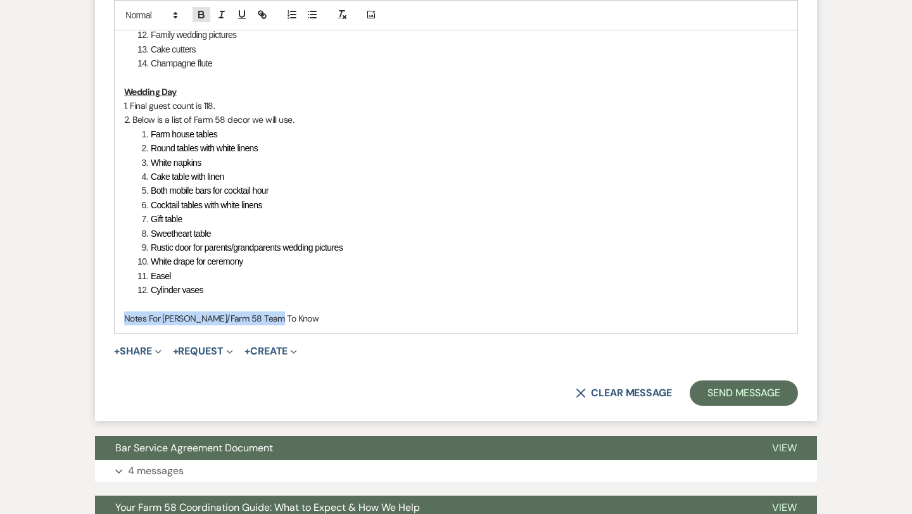
click at [200, 18] on icon "button" at bounding box center [201, 16] width 5 height 3
click at [239, 17] on icon "button" at bounding box center [241, 14] width 11 height 11
click at [284, 319] on p "Notes For [PERSON_NAME]/Farm 58 Team To Know" at bounding box center [455, 318] width 663 height 14
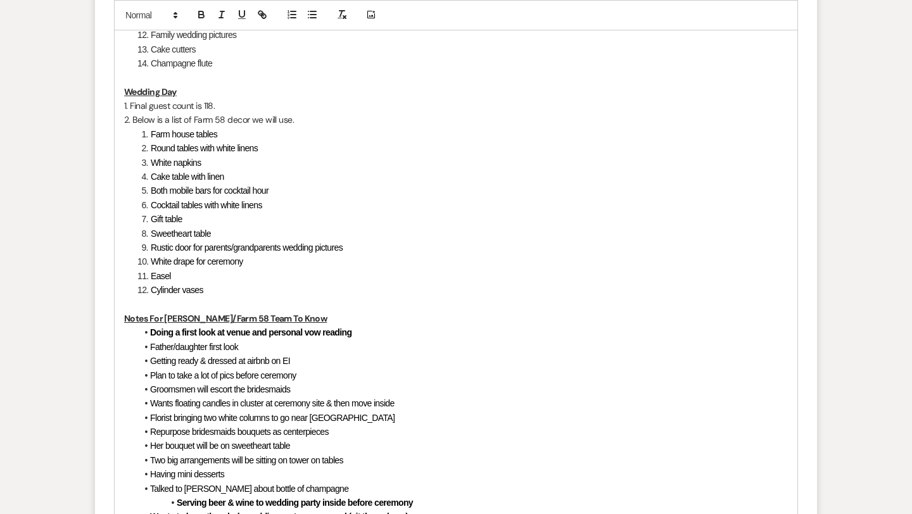
scroll to position [2271, 0]
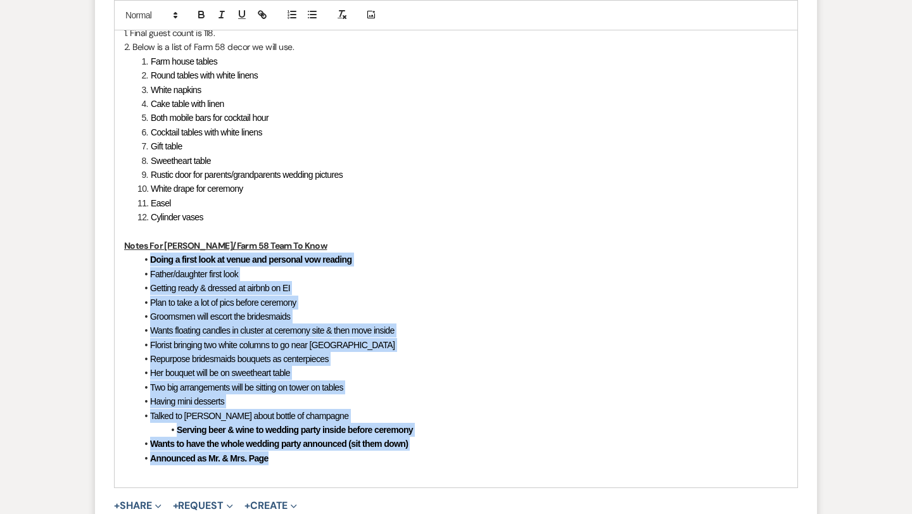
drag, startPoint x: 269, startPoint y: 461, endPoint x: 137, endPoint y: 262, distance: 239.3
click at [137, 262] on ul "Doing a first look at venue and personal vow reading Father/daughter first look…" at bounding box center [462, 359] width 651 height 213
click at [199, 15] on icon "button" at bounding box center [201, 16] width 5 height 3
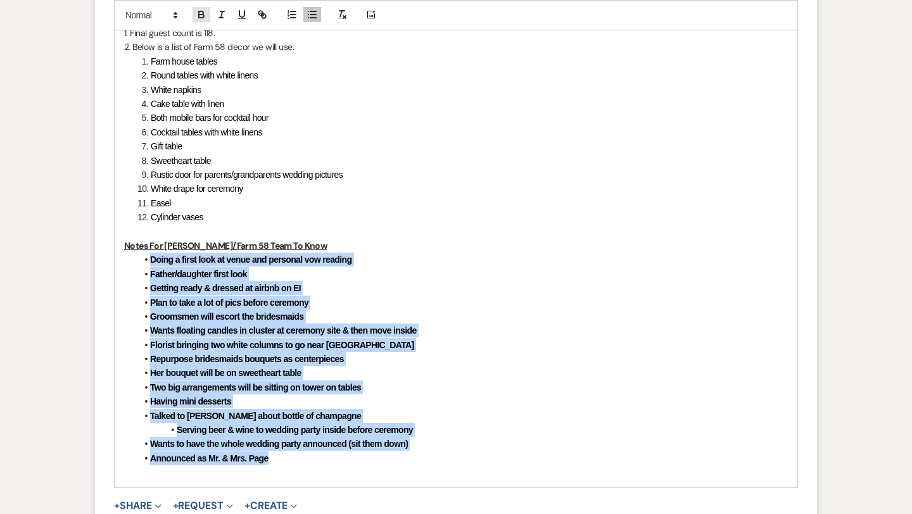
click at [199, 15] on icon "button" at bounding box center [201, 16] width 5 height 3
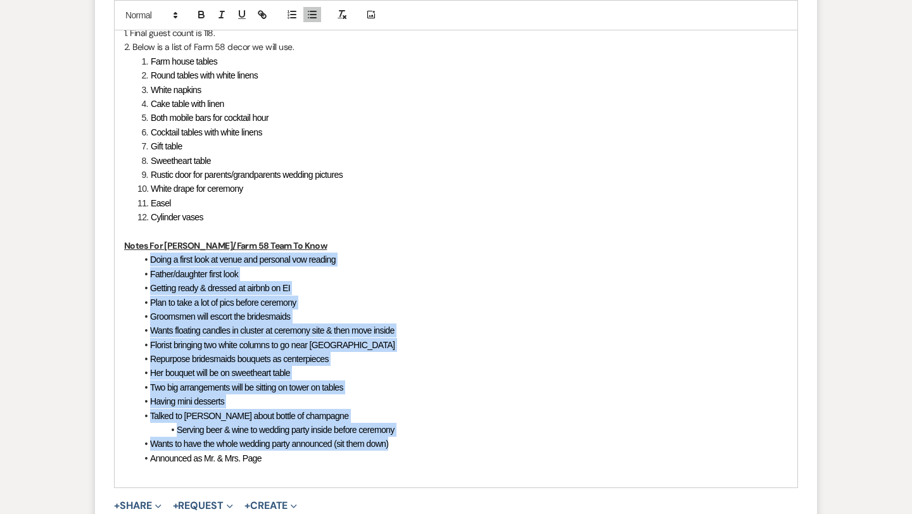
click at [248, 322] on li "Groomsmen will escort the bridesmaids" at bounding box center [462, 317] width 651 height 14
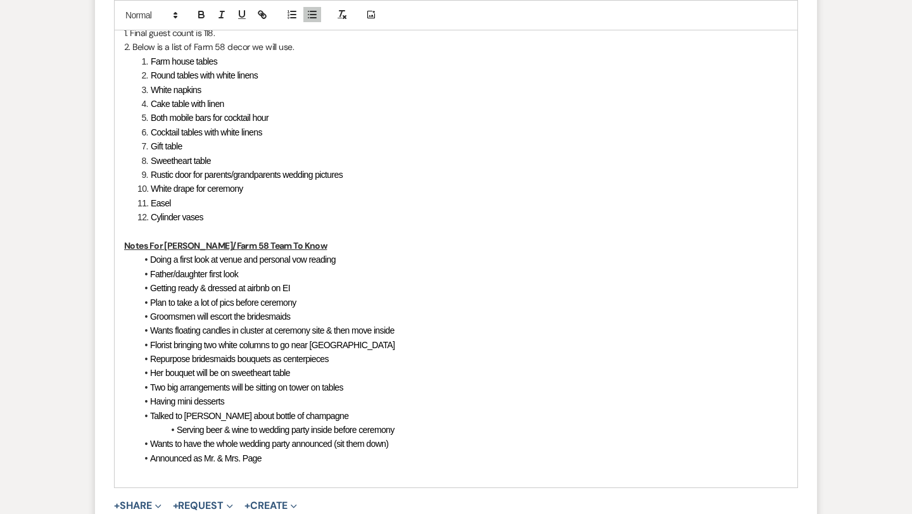
click at [367, 256] on li "Doing a first look at venue and personal vow reading" at bounding box center [462, 260] width 651 height 14
drag, startPoint x: 252, startPoint y: 269, endPoint x: 152, endPoint y: 279, distance: 100.5
click at [152, 279] on li "Father/daughter first look" at bounding box center [462, 274] width 651 height 14
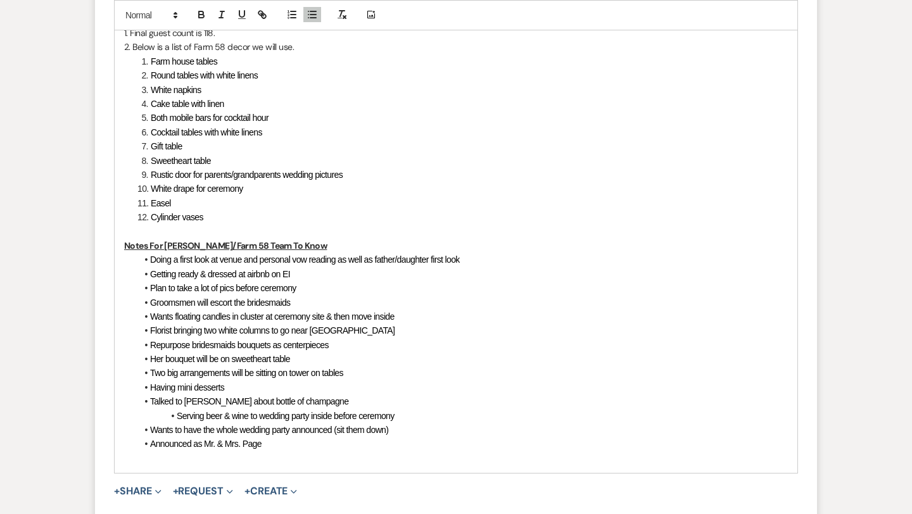
click at [308, 273] on li "Getting ready & dressed at airbnb on EI" at bounding box center [462, 274] width 651 height 14
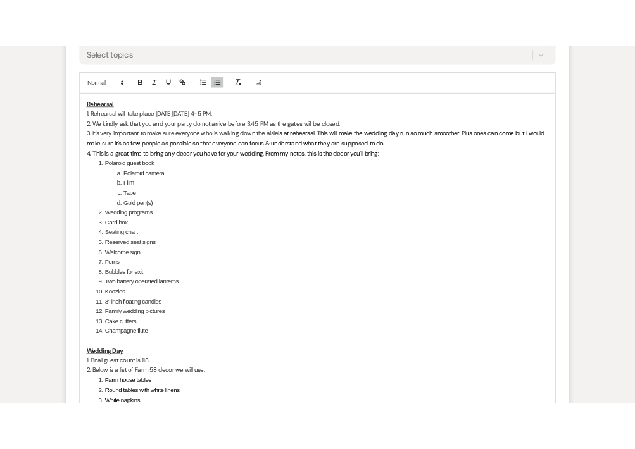
scroll to position [1883, 0]
